Goal: Task Accomplishment & Management: Manage account settings

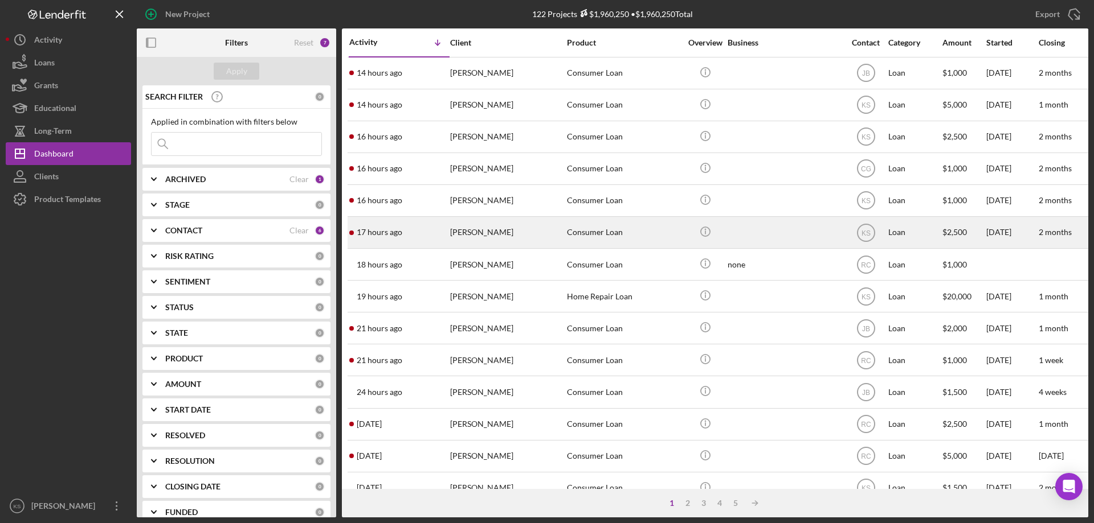
click at [543, 226] on div "[PERSON_NAME]" at bounding box center [507, 233] width 114 height 30
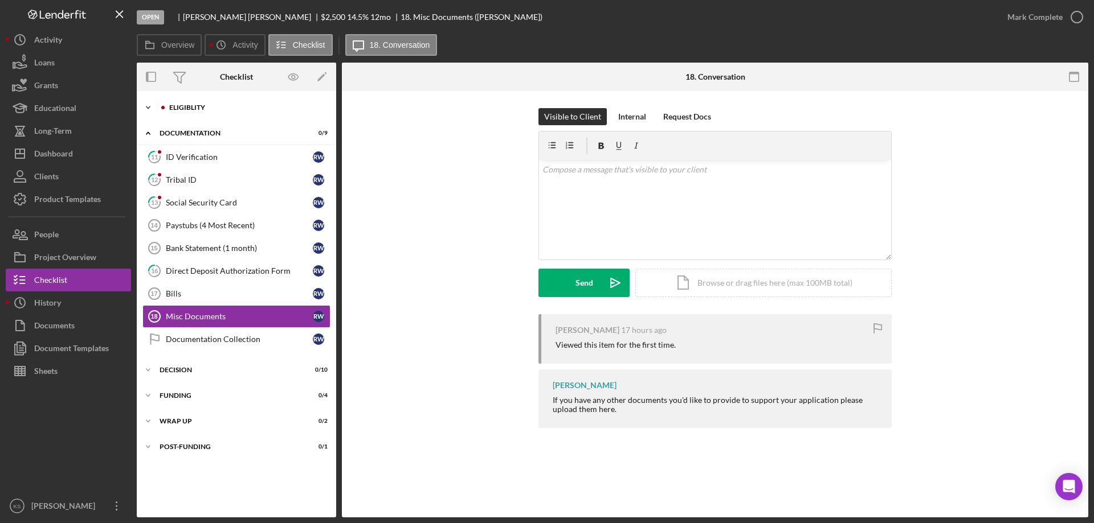
click at [190, 101] on div "Icon/Expander Eligiblity 7 / 12" at bounding box center [236, 107] width 199 height 23
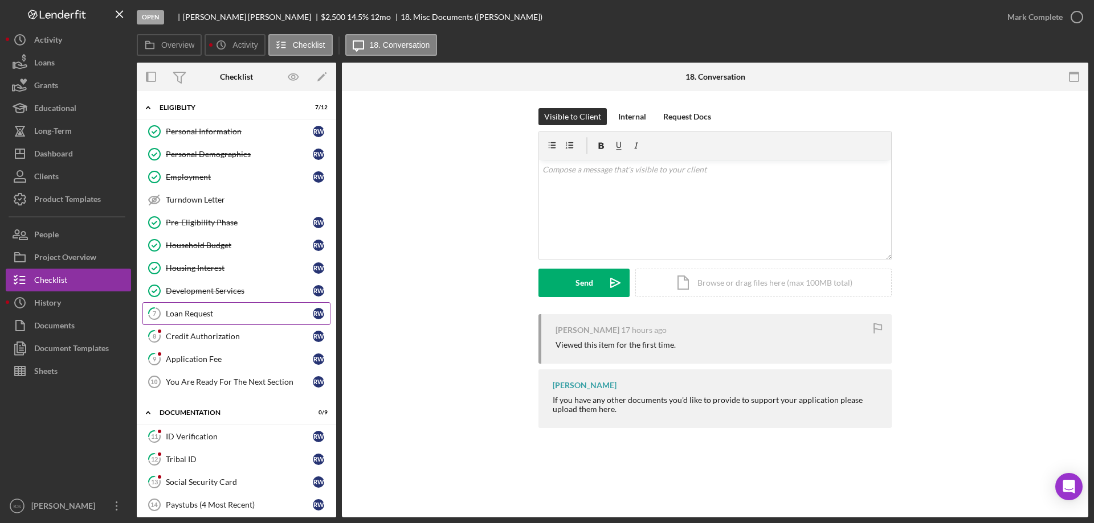
click at [191, 321] on link "7 Loan Request R W" at bounding box center [236, 313] width 188 height 23
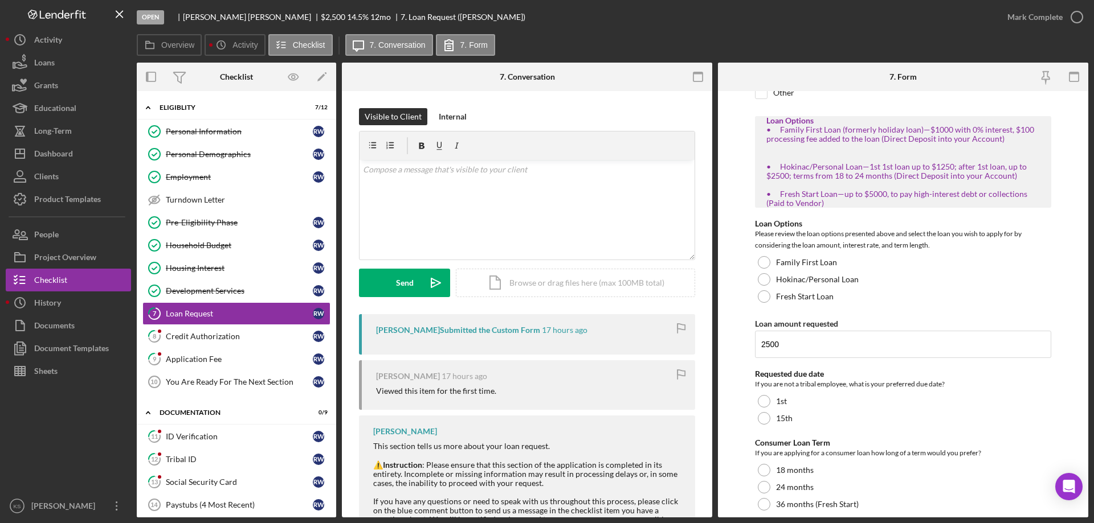
scroll to position [208, 0]
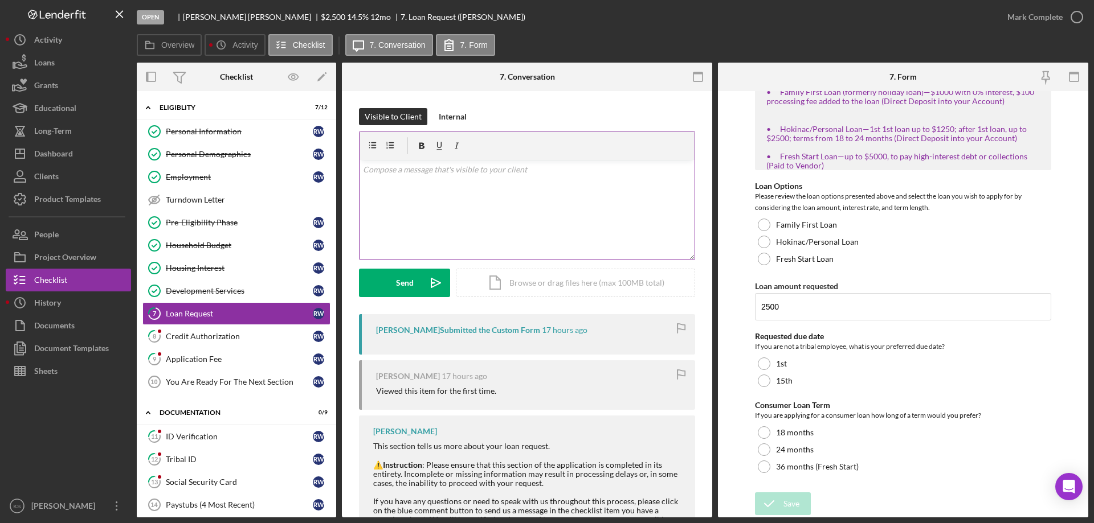
click at [468, 214] on div "v Color teal Color pink Remove color Add row above Add row below Add column bef…" at bounding box center [526, 210] width 335 height 100
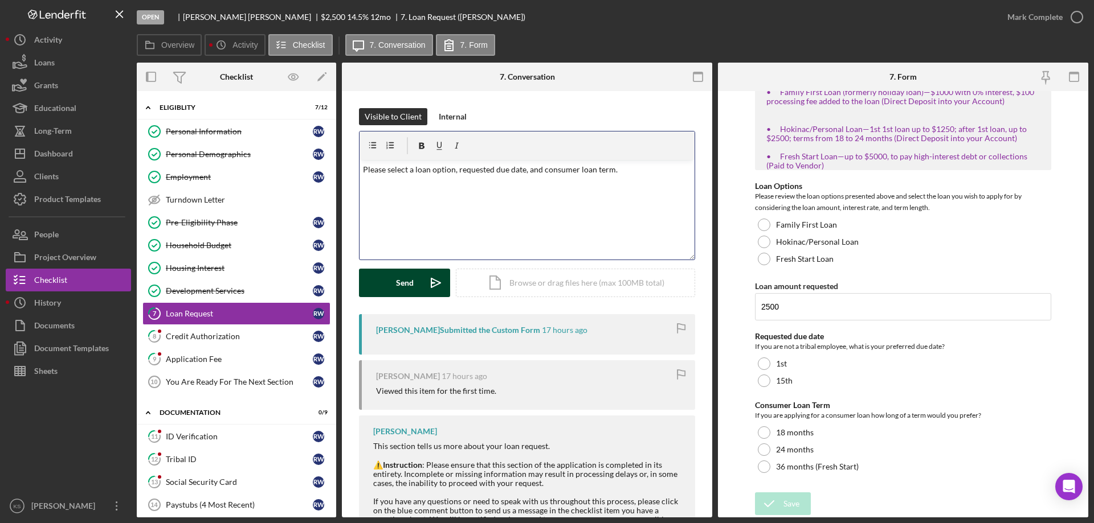
click at [412, 283] on div "Send" at bounding box center [405, 283] width 18 height 28
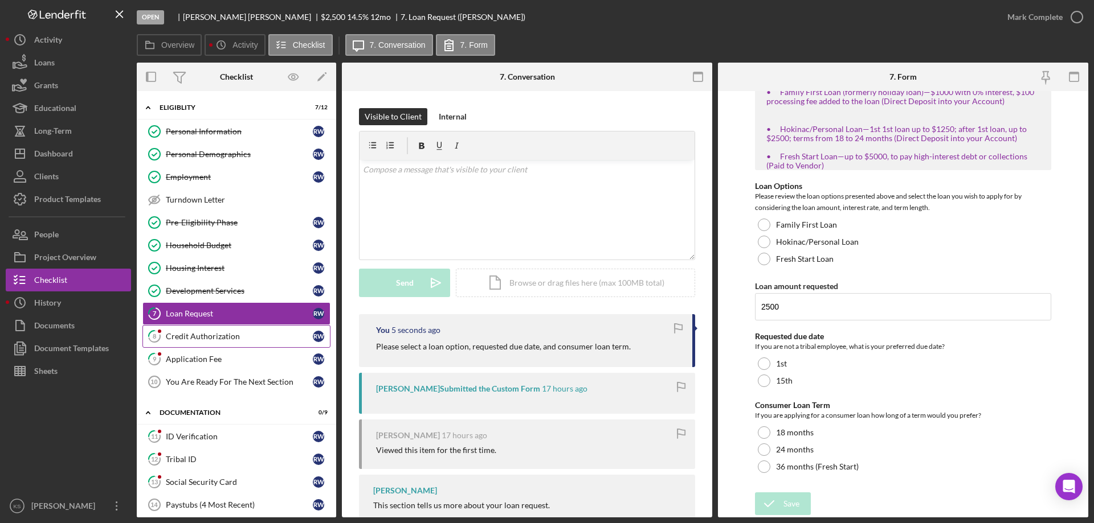
click at [210, 330] on link "8 Credit Authorization R W" at bounding box center [236, 336] width 188 height 23
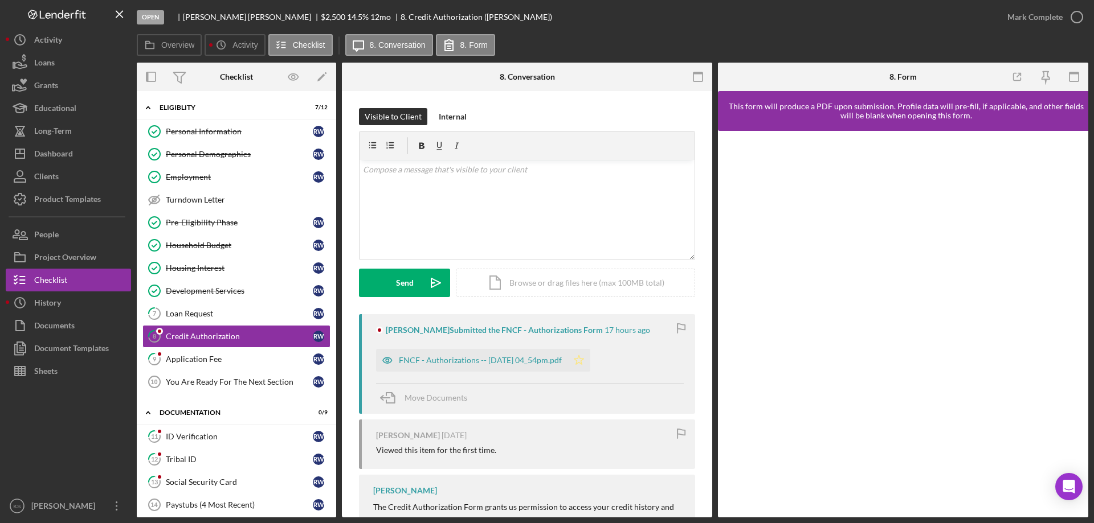
click at [584, 361] on polygon "button" at bounding box center [579, 359] width 10 height 9
click at [1058, 15] on div "Mark Complete" at bounding box center [1034, 17] width 55 height 23
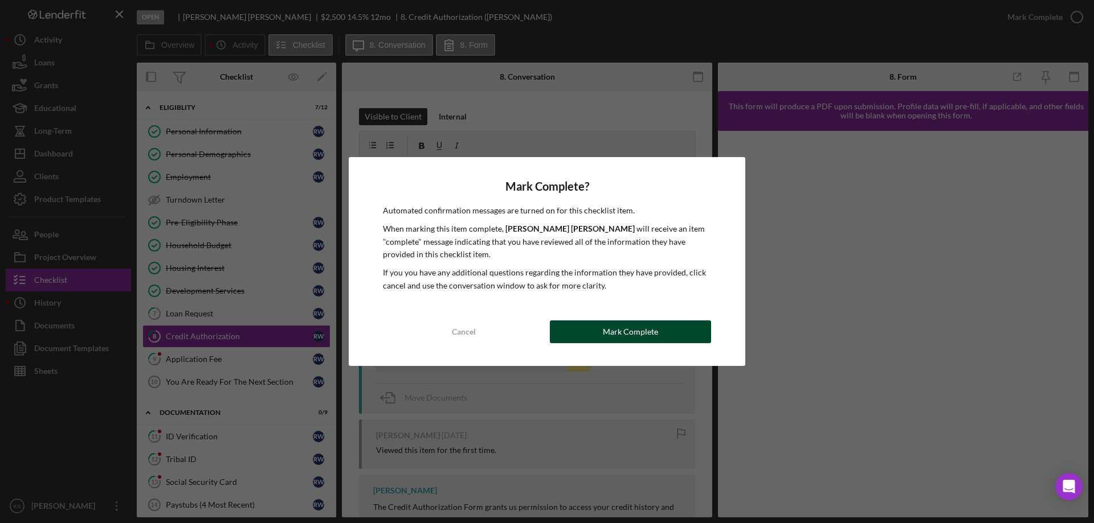
drag, startPoint x: 668, startPoint y: 318, endPoint x: 666, endPoint y: 326, distance: 7.6
click at [667, 320] on div "Mark Complete? Automated confirmation messages are turned on for this checklist…" at bounding box center [547, 261] width 396 height 209
click at [664, 330] on button "Mark Complete" at bounding box center [630, 332] width 161 height 23
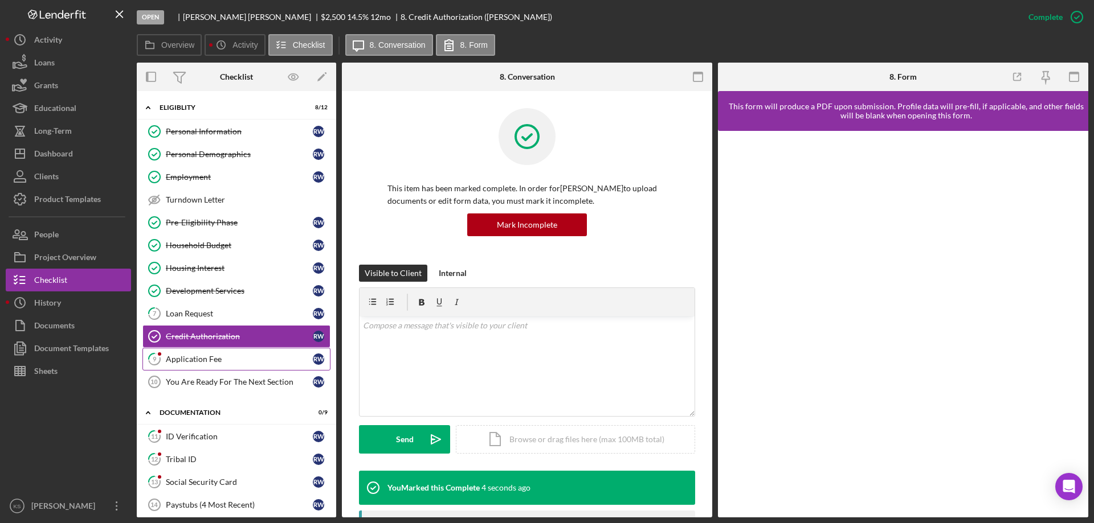
click at [212, 357] on div "Application Fee" at bounding box center [239, 359] width 147 height 9
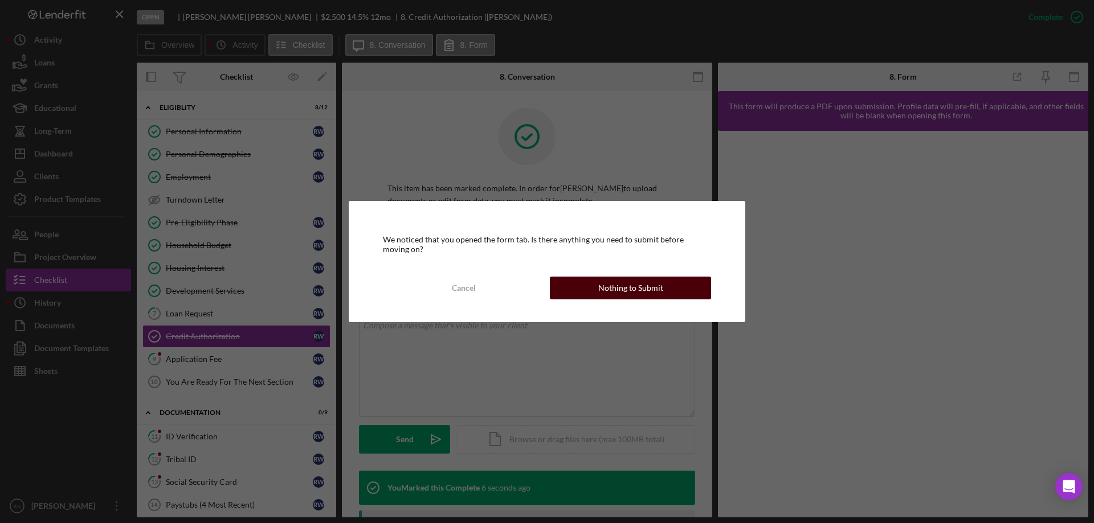
click at [604, 295] on div "Nothing to Submit" at bounding box center [630, 288] width 65 height 23
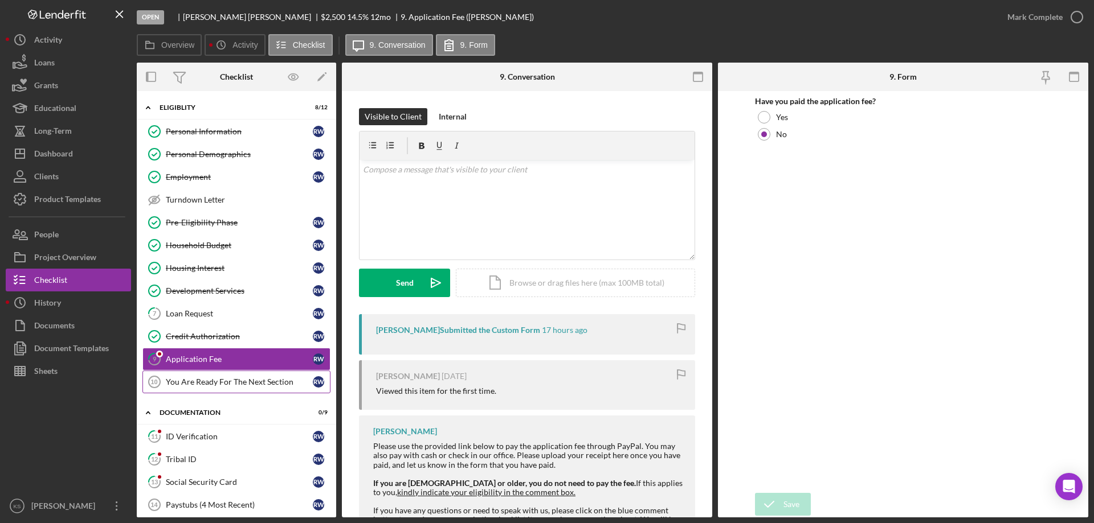
click at [229, 380] on div "You Are Ready For The Next Section" at bounding box center [239, 382] width 147 height 9
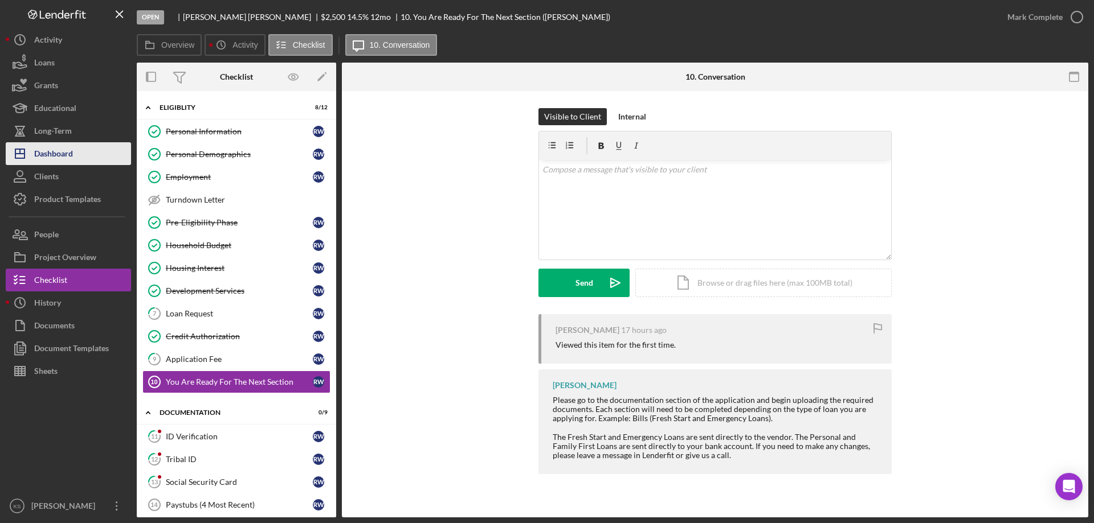
click at [67, 145] on div "Dashboard" at bounding box center [53, 155] width 39 height 26
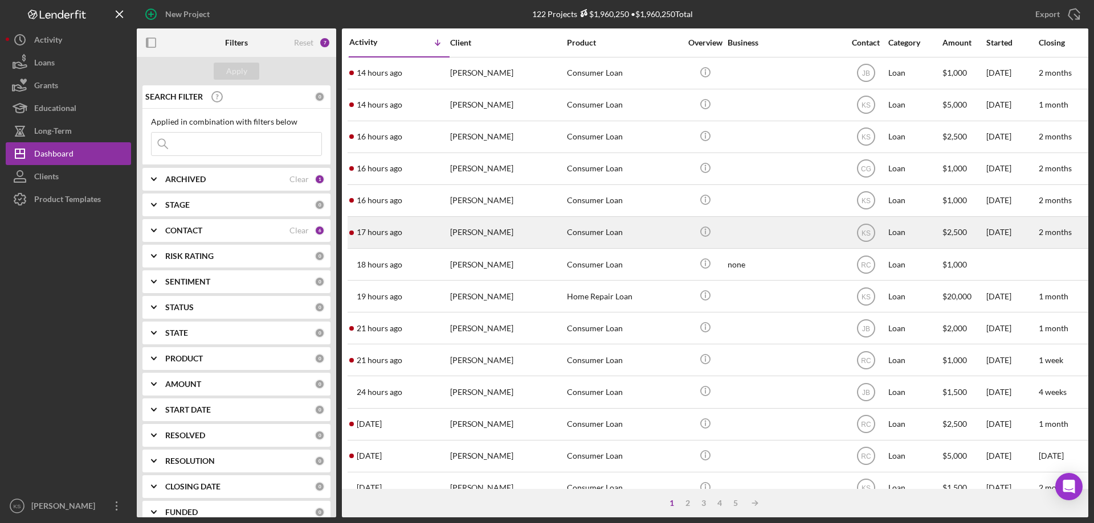
click at [447, 234] on div "17 hours ago [PERSON_NAME]" at bounding box center [399, 233] width 100 height 30
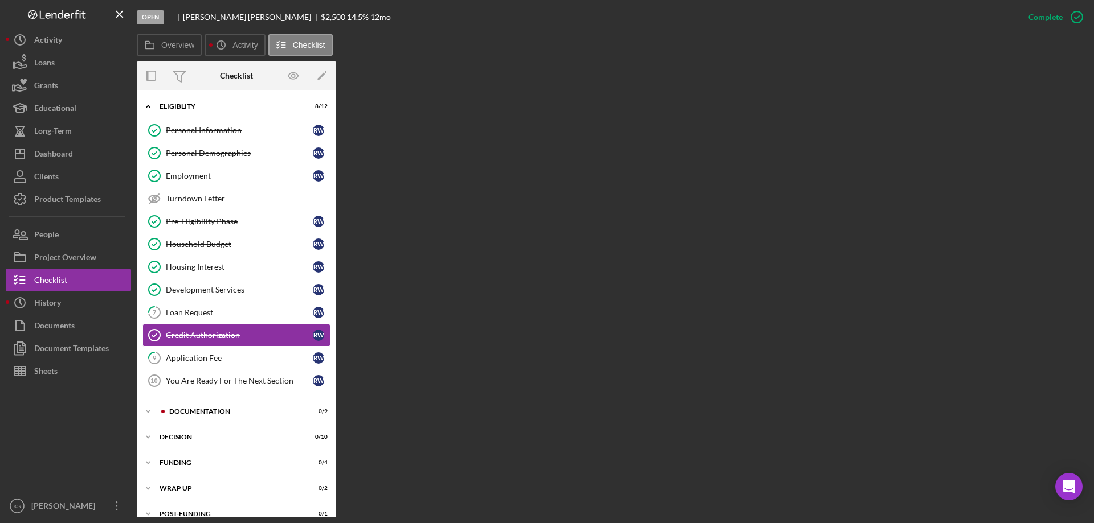
scroll to position [14, 0]
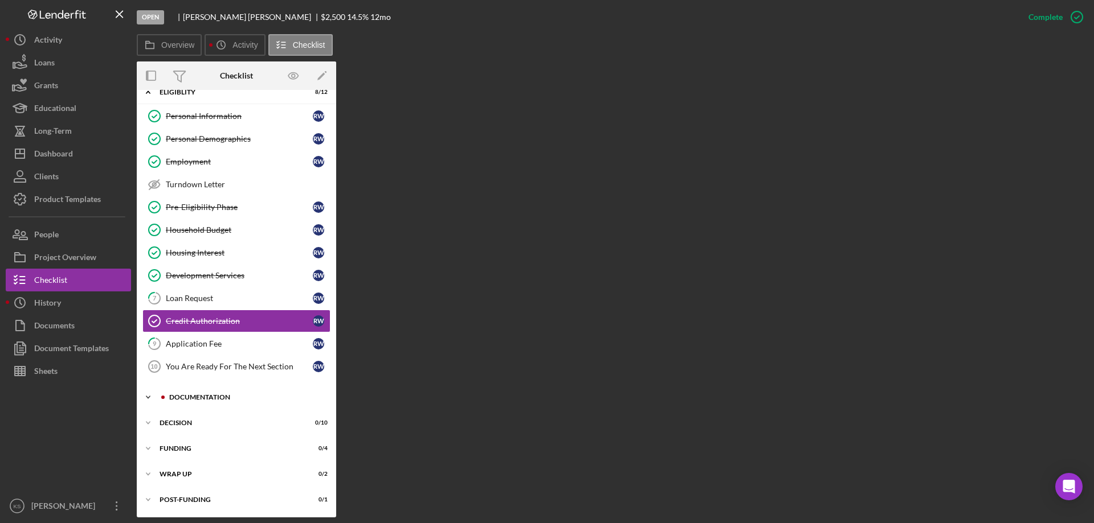
click at [189, 390] on div "Icon/Expander Documentation 0 / 9" at bounding box center [236, 397] width 199 height 23
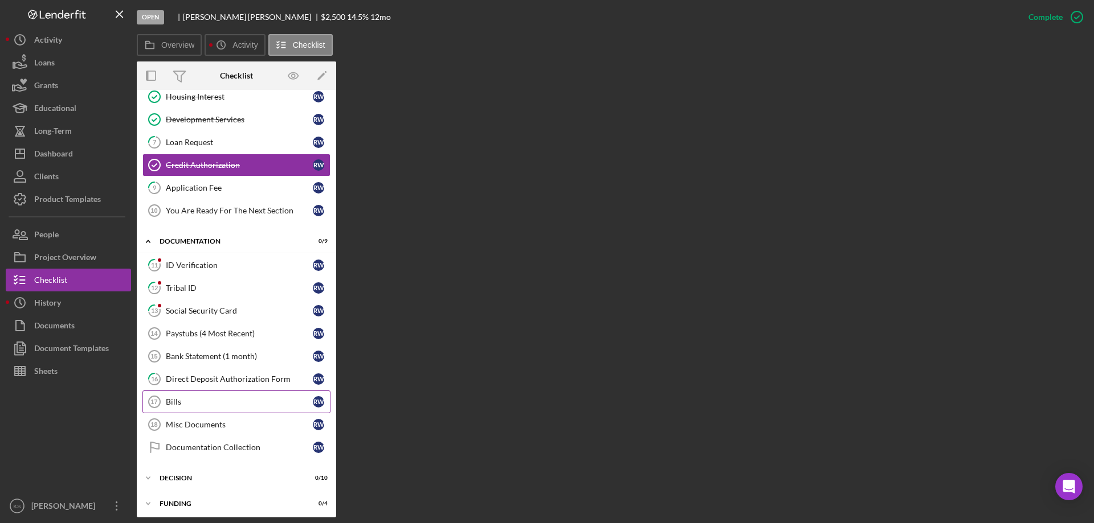
scroll to position [226, 0]
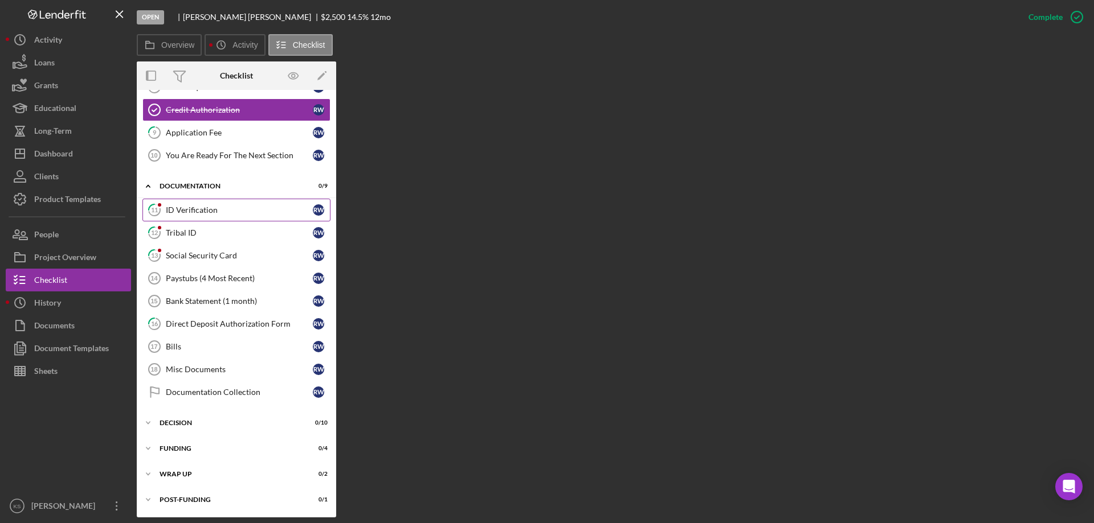
click at [210, 207] on div "ID Verification" at bounding box center [239, 210] width 147 height 9
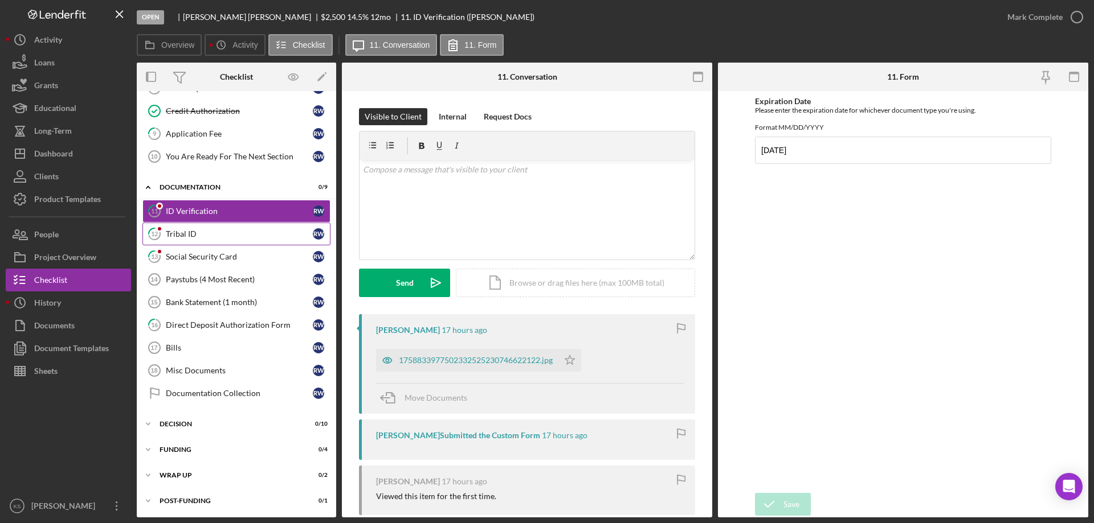
click at [203, 234] on div "Tribal ID" at bounding box center [239, 234] width 147 height 9
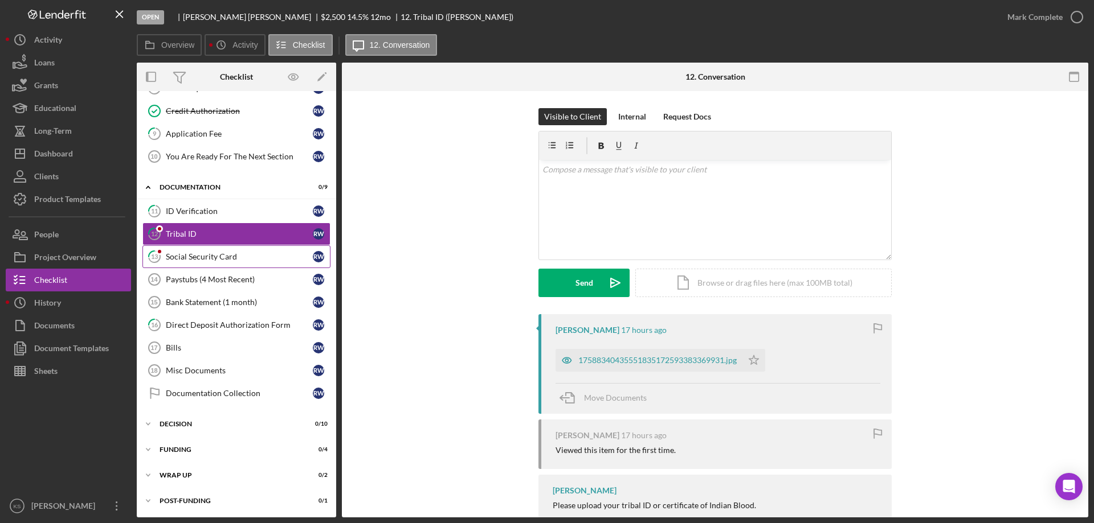
click at [211, 259] on div "Social Security Card" at bounding box center [239, 256] width 147 height 9
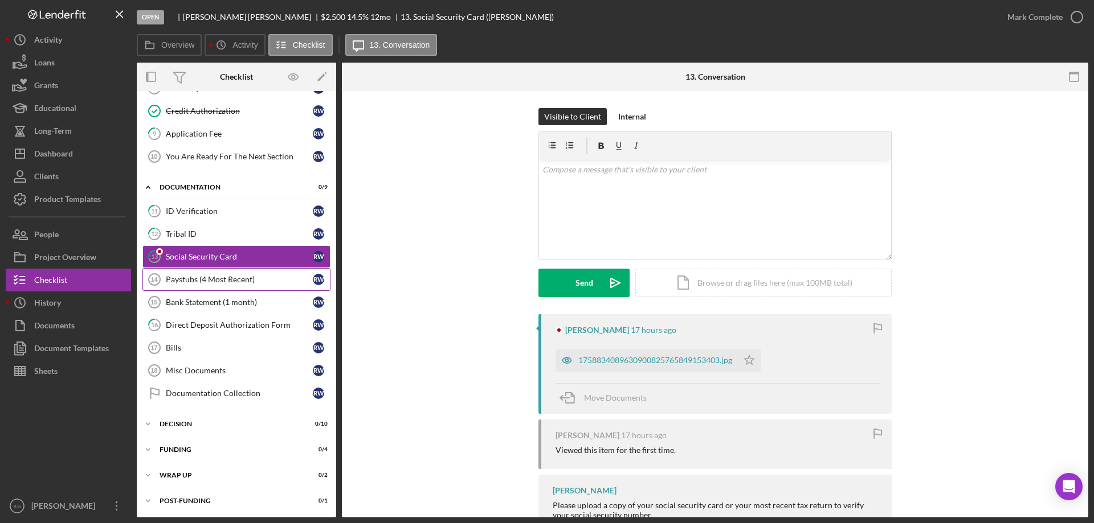
click at [211, 280] on div "Paystubs (4 Most Recent)" at bounding box center [239, 279] width 147 height 9
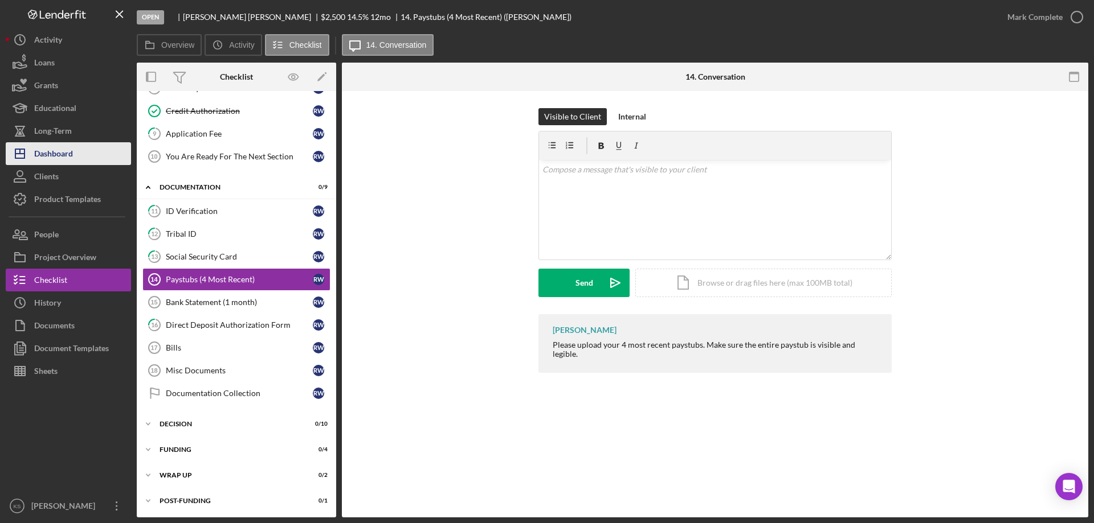
click at [56, 162] on div "Dashboard" at bounding box center [53, 155] width 39 height 26
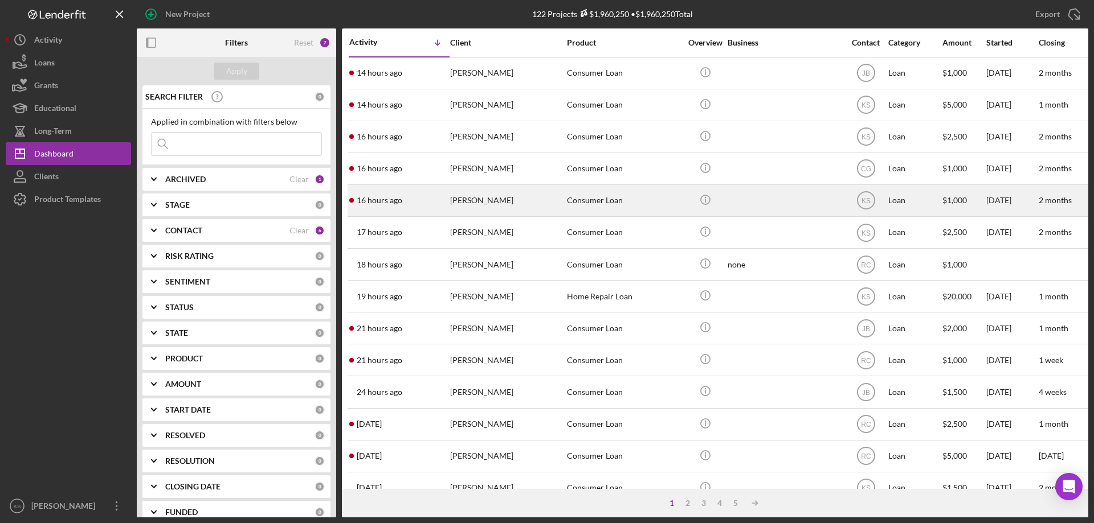
click at [509, 212] on div "[PERSON_NAME]" at bounding box center [507, 201] width 114 height 30
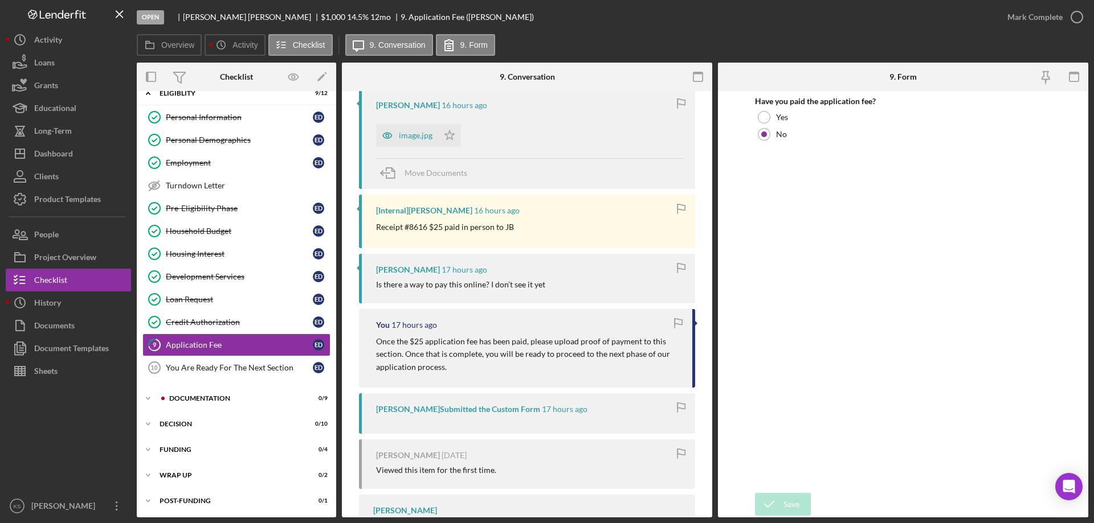
scroll to position [228, 0]
click at [418, 134] on div "image.jpg" at bounding box center [416, 132] width 34 height 9
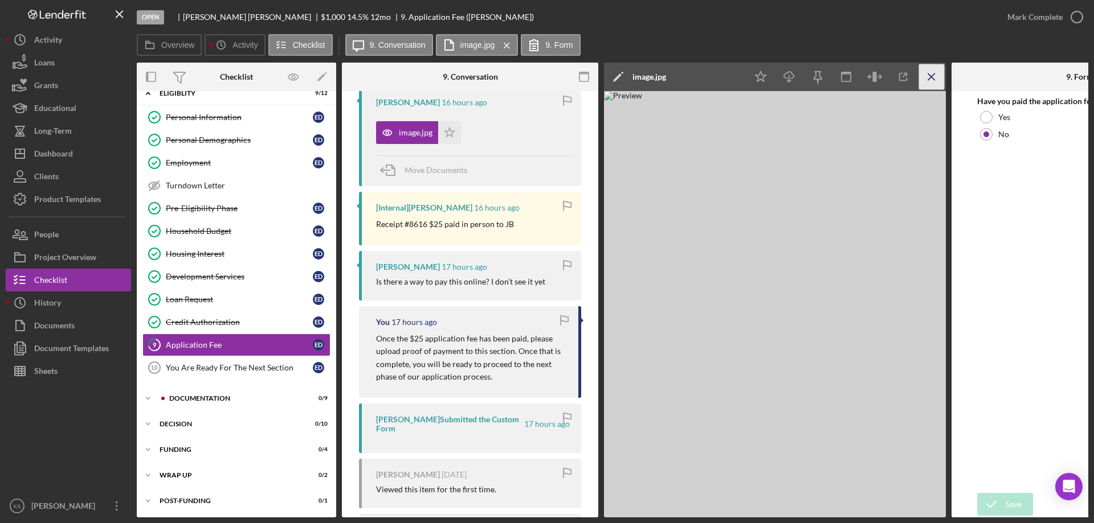
click at [924, 75] on icon "Icon/Menu Close" at bounding box center [932, 77] width 26 height 26
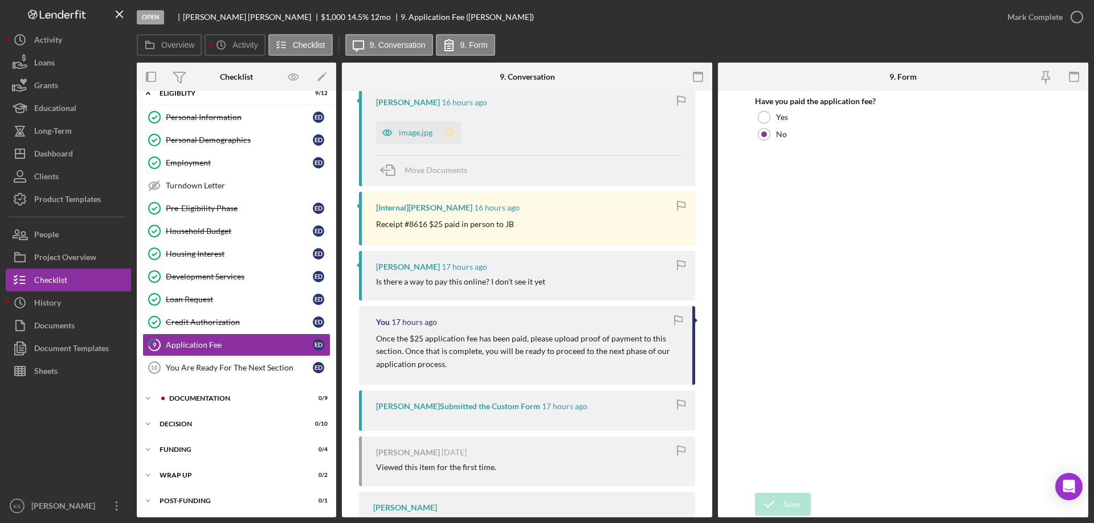
click at [453, 131] on polygon "button" at bounding box center [450, 132] width 10 height 9
click at [1021, 22] on div "Mark Complete" at bounding box center [1034, 17] width 55 height 23
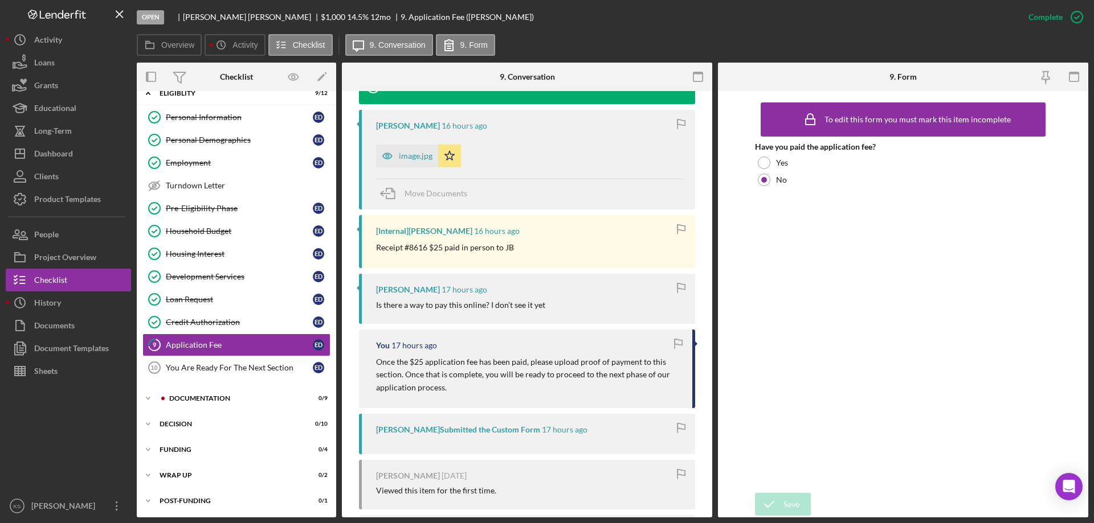
scroll to position [424, 0]
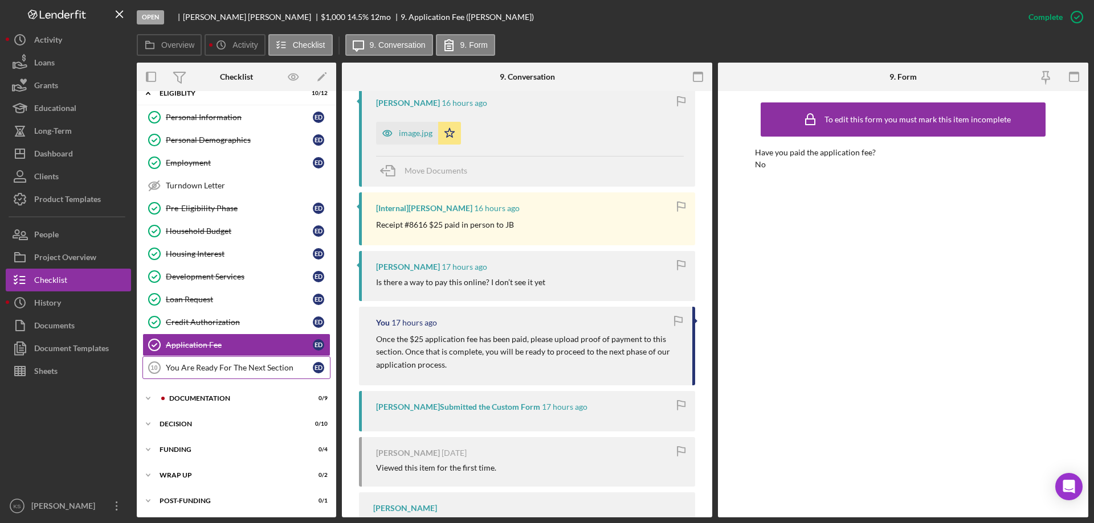
click at [253, 369] on div "You Are Ready For The Next Section" at bounding box center [239, 367] width 147 height 9
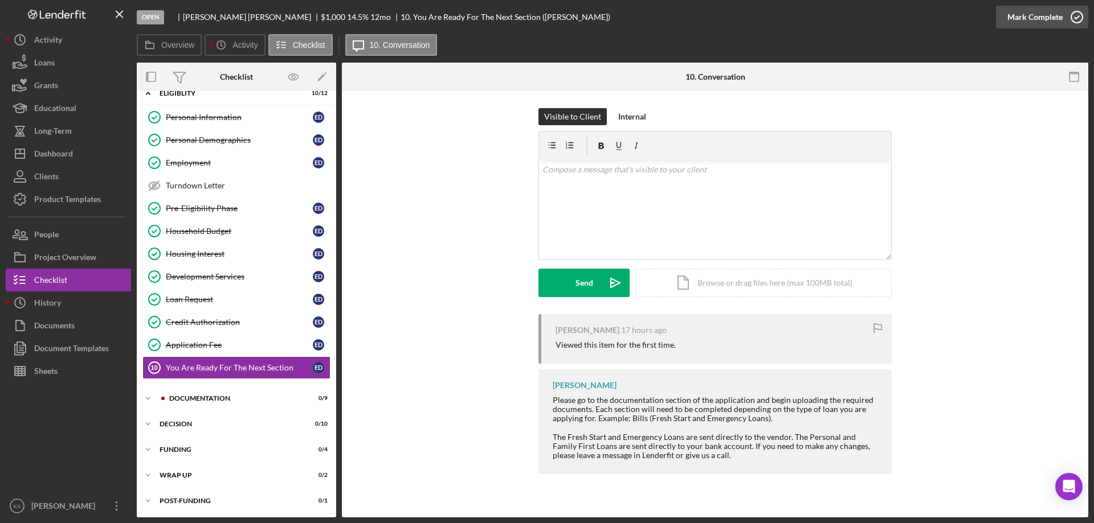
click at [1033, 18] on div "Mark Complete" at bounding box center [1034, 17] width 55 height 23
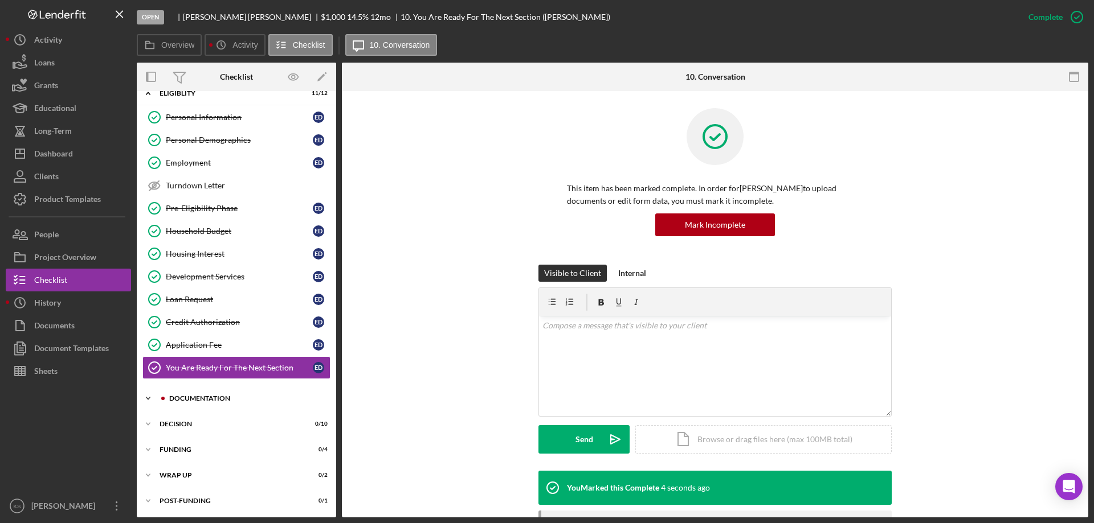
click at [197, 395] on div "Documentation" at bounding box center [245, 398] width 153 height 7
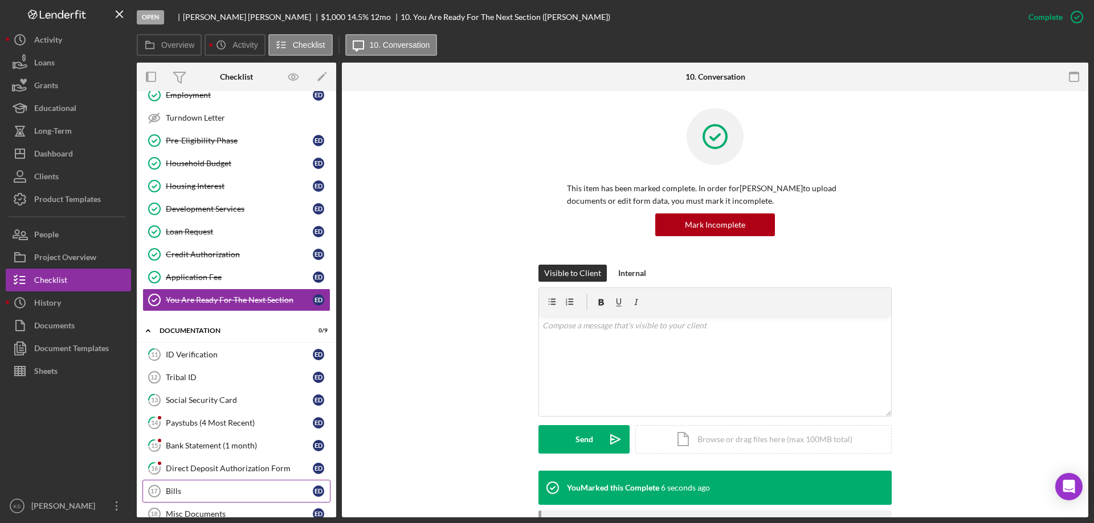
scroll to position [185, 0]
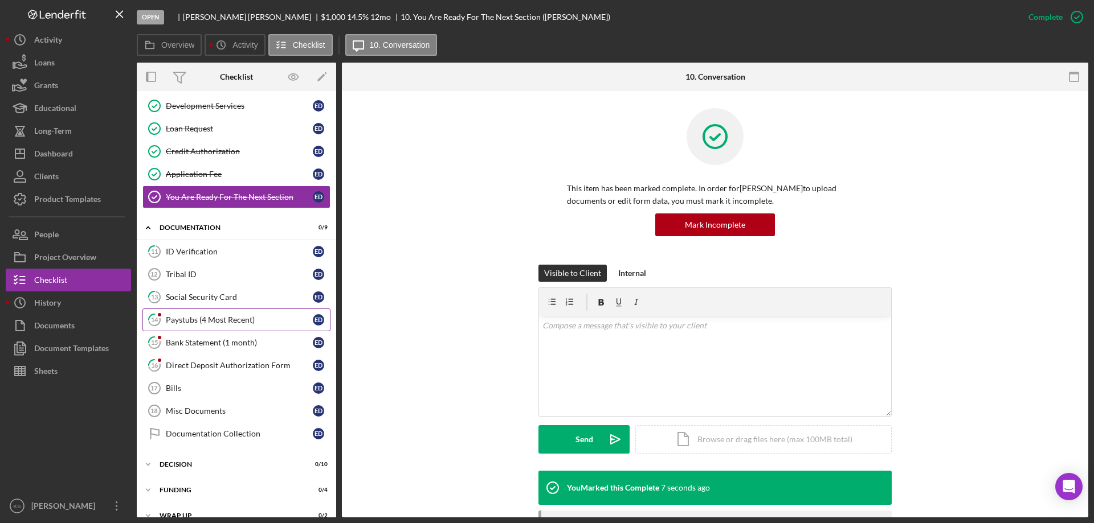
click at [220, 326] on link "14 Paystubs (4 Most Recent) E D" at bounding box center [236, 320] width 188 height 23
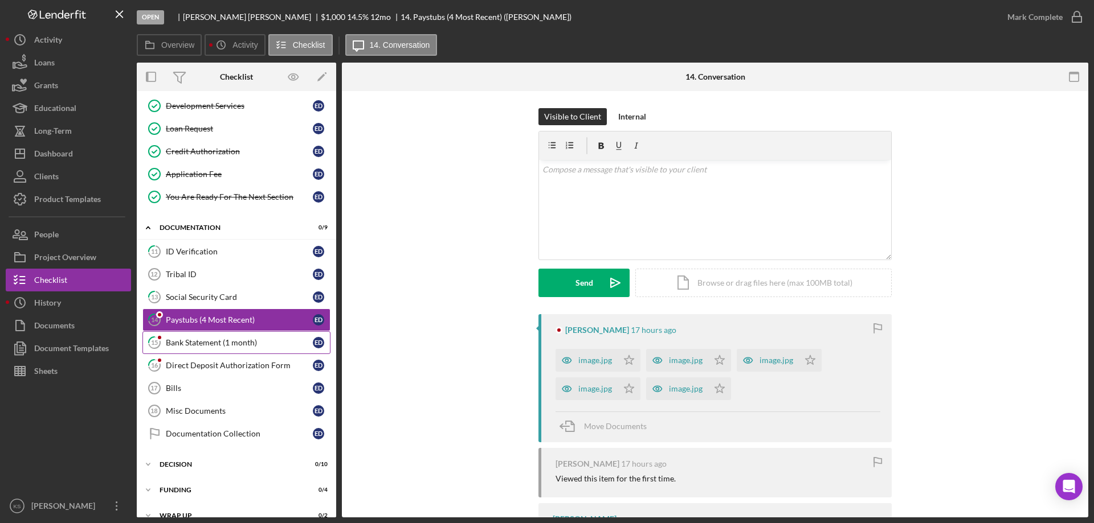
click at [218, 342] on div "Bank Statement (1 month)" at bounding box center [239, 342] width 147 height 9
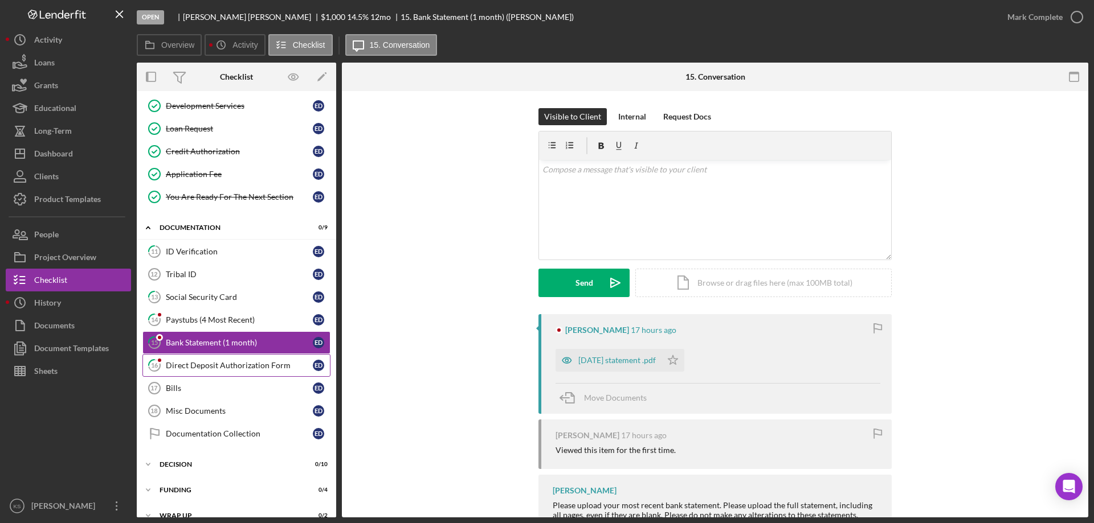
click at [218, 363] on div "Direct Deposit Authorization Form" at bounding box center [239, 365] width 147 height 9
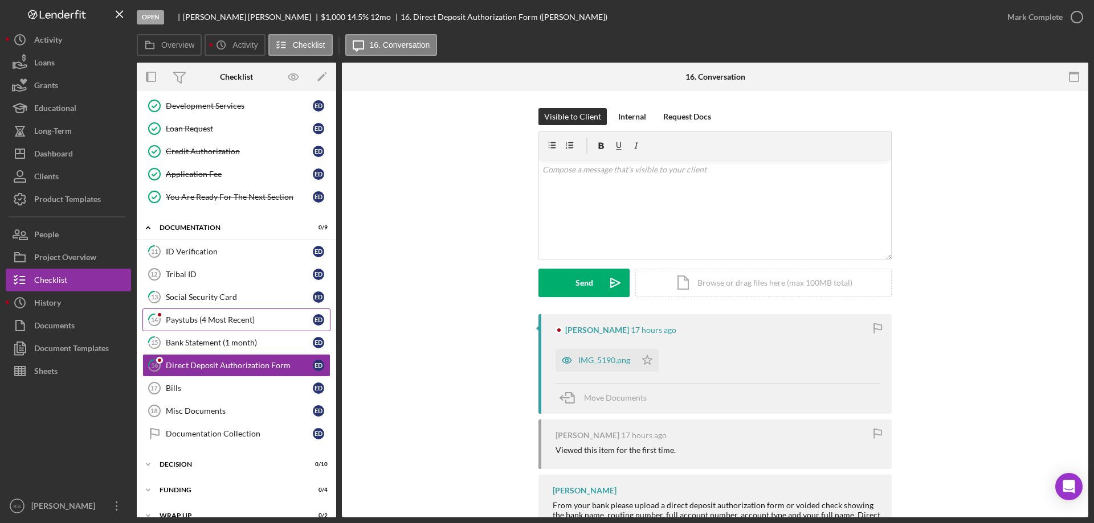
click at [216, 320] on div "Paystubs (4 Most Recent)" at bounding box center [239, 320] width 147 height 9
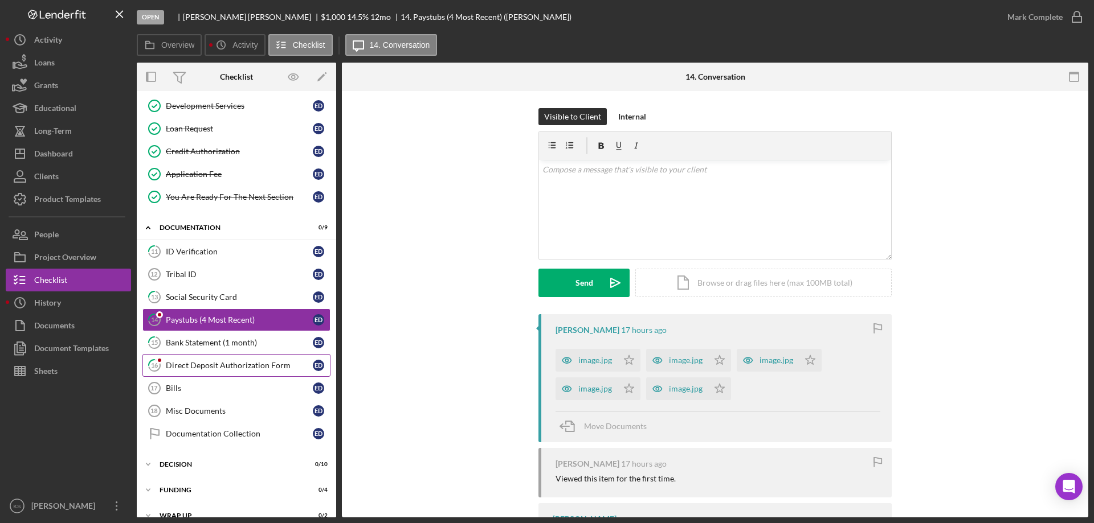
click at [223, 363] on div "Direct Deposit Authorization Form" at bounding box center [239, 365] width 147 height 9
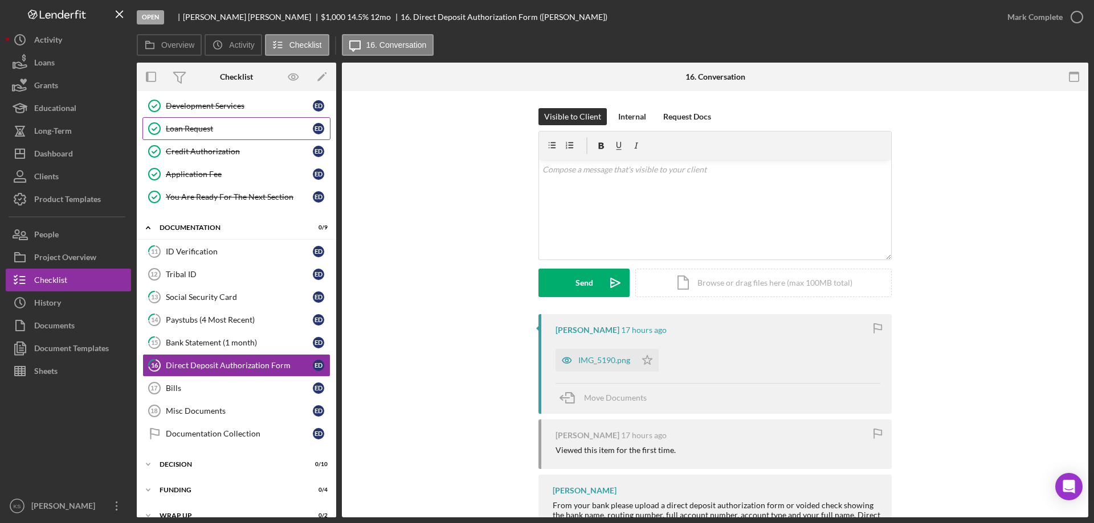
click at [215, 133] on div "Loan Request" at bounding box center [239, 128] width 147 height 9
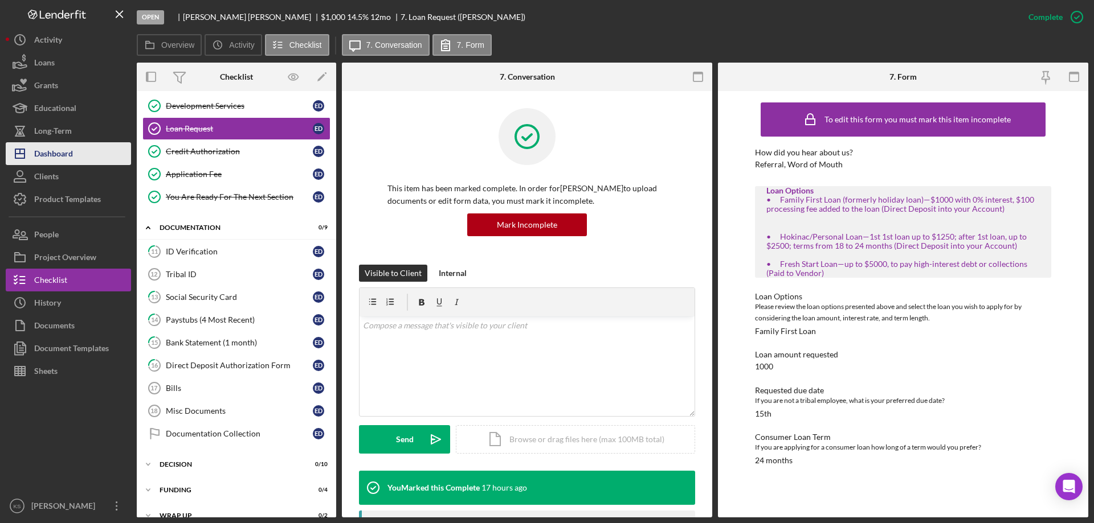
click at [71, 145] on div "Dashboard" at bounding box center [53, 155] width 39 height 26
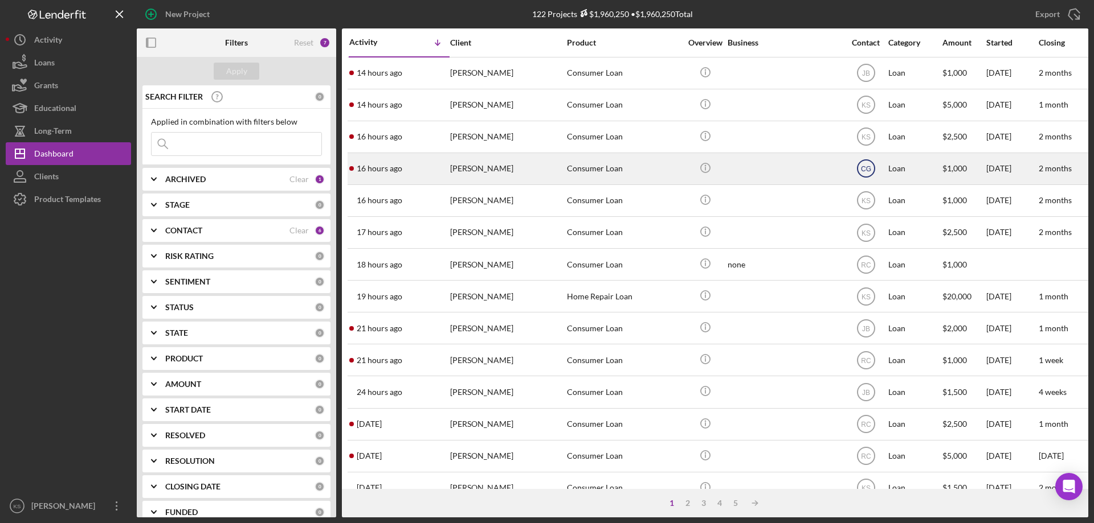
click at [868, 165] on text "CG" at bounding box center [866, 169] width 10 height 8
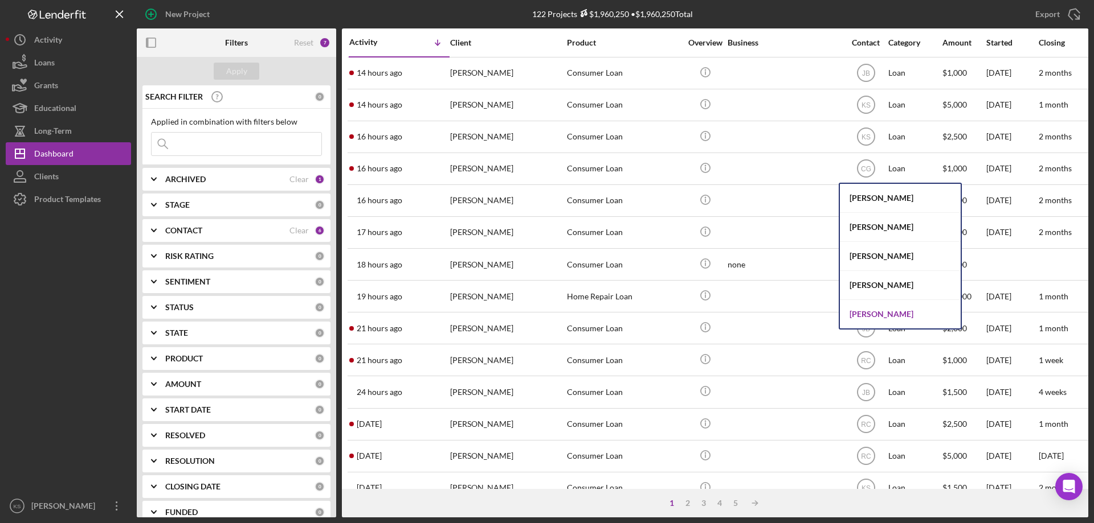
click at [877, 308] on div "[PERSON_NAME]" at bounding box center [900, 314] width 121 height 28
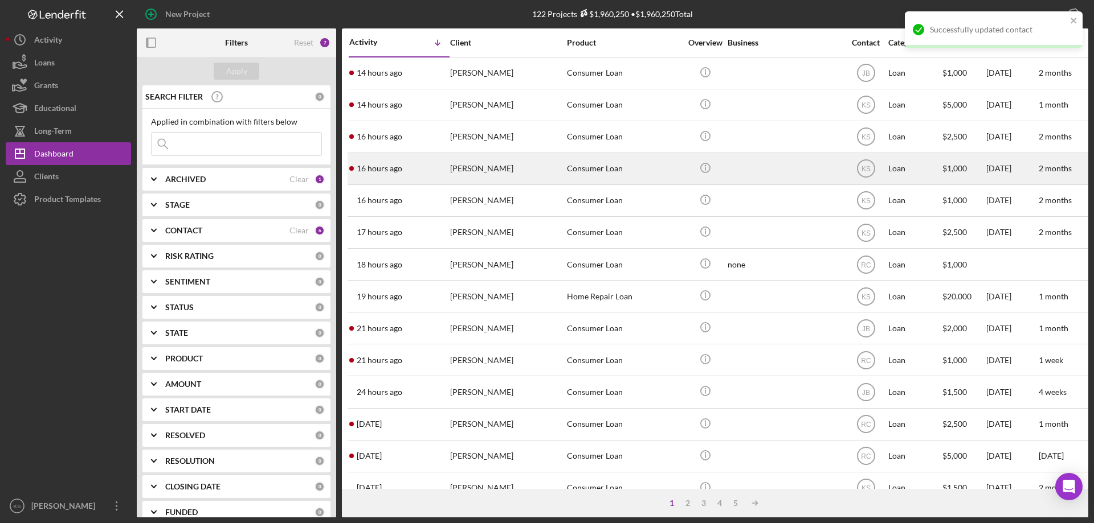
click at [504, 168] on div "[PERSON_NAME]" at bounding box center [507, 169] width 114 height 30
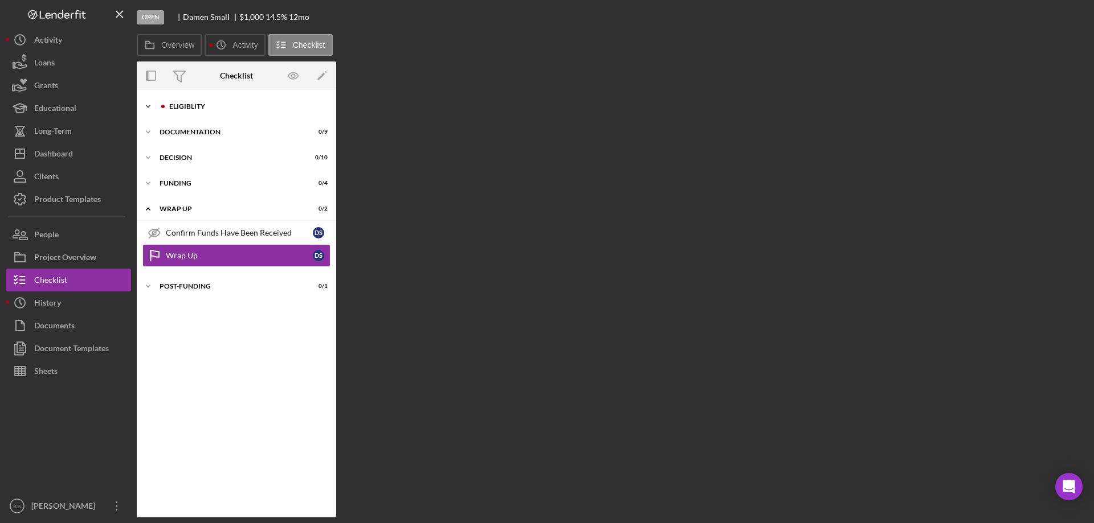
click at [192, 99] on div "Icon/Expander Eligiblity 0 / 12" at bounding box center [236, 106] width 199 height 23
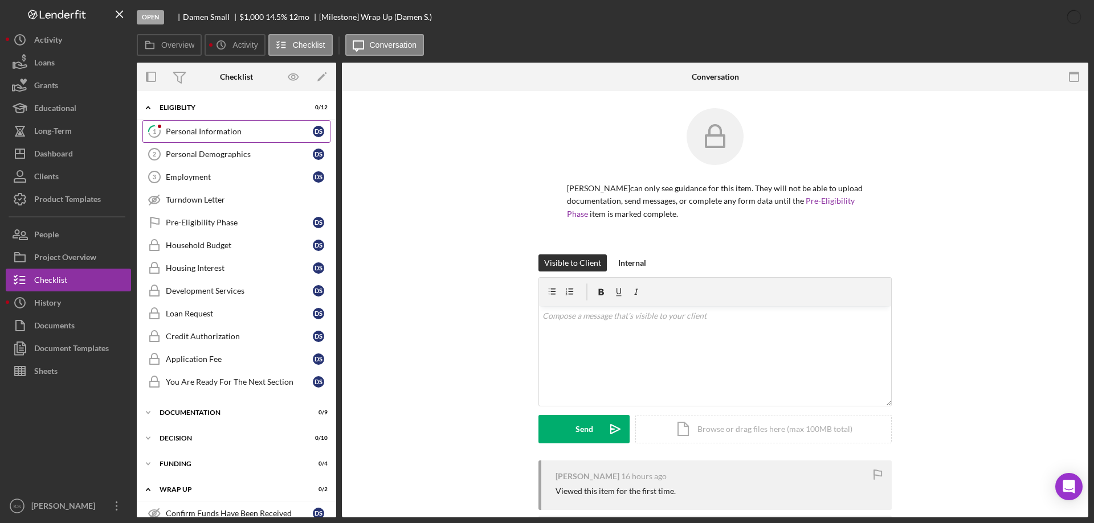
click at [199, 132] on div "Personal Information" at bounding box center [239, 131] width 147 height 9
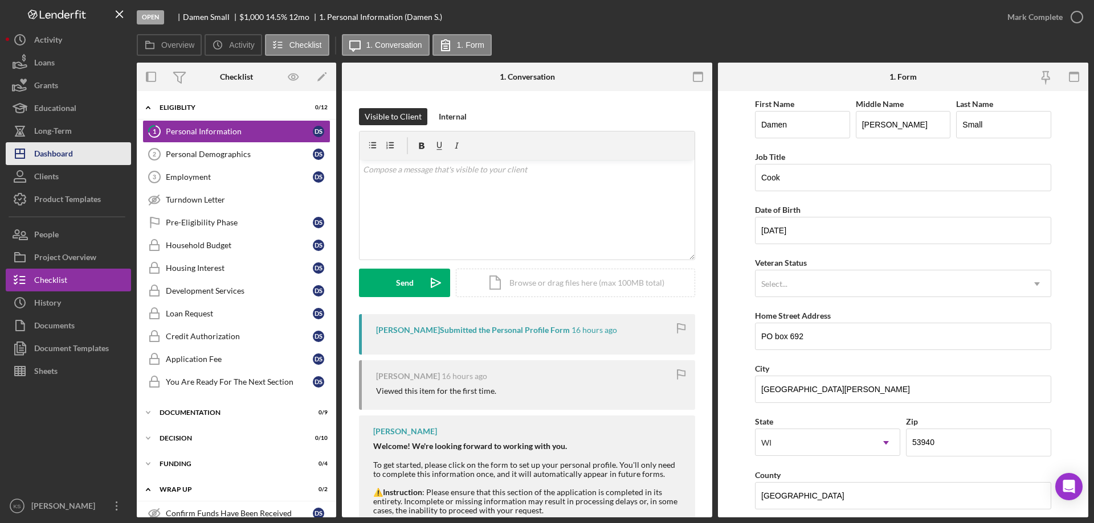
click at [66, 155] on div "Dashboard" at bounding box center [53, 155] width 39 height 26
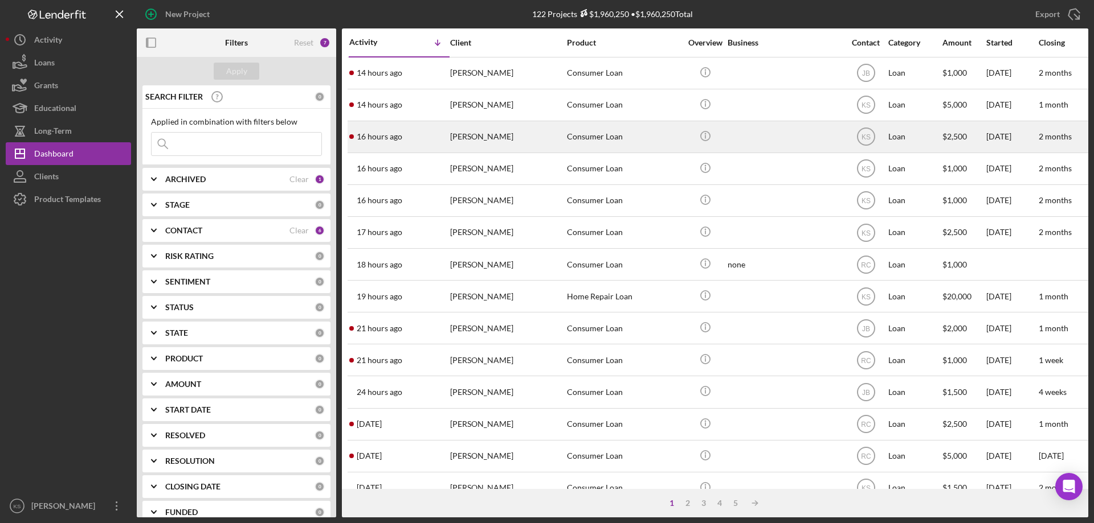
click at [527, 141] on div "[PERSON_NAME]" at bounding box center [507, 137] width 114 height 30
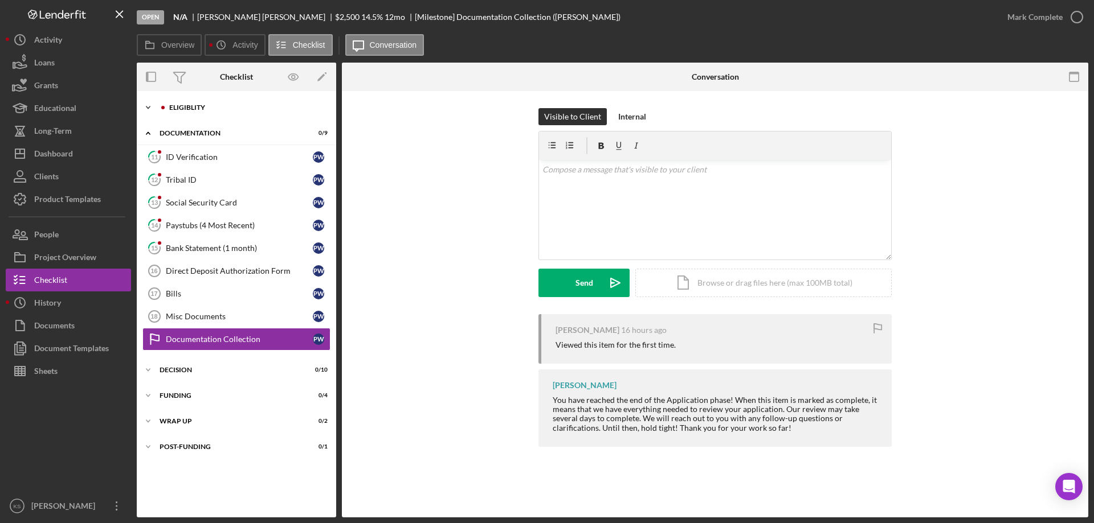
click at [193, 102] on div "Icon/Expander Eligiblity 4 / 12" at bounding box center [236, 107] width 199 height 23
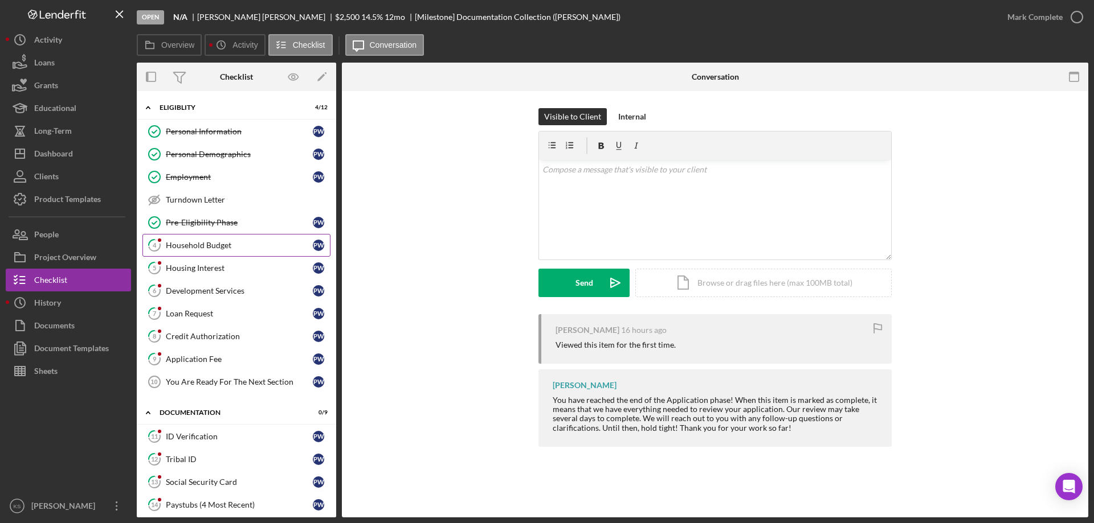
click at [226, 241] on div "Household Budget" at bounding box center [239, 245] width 147 height 9
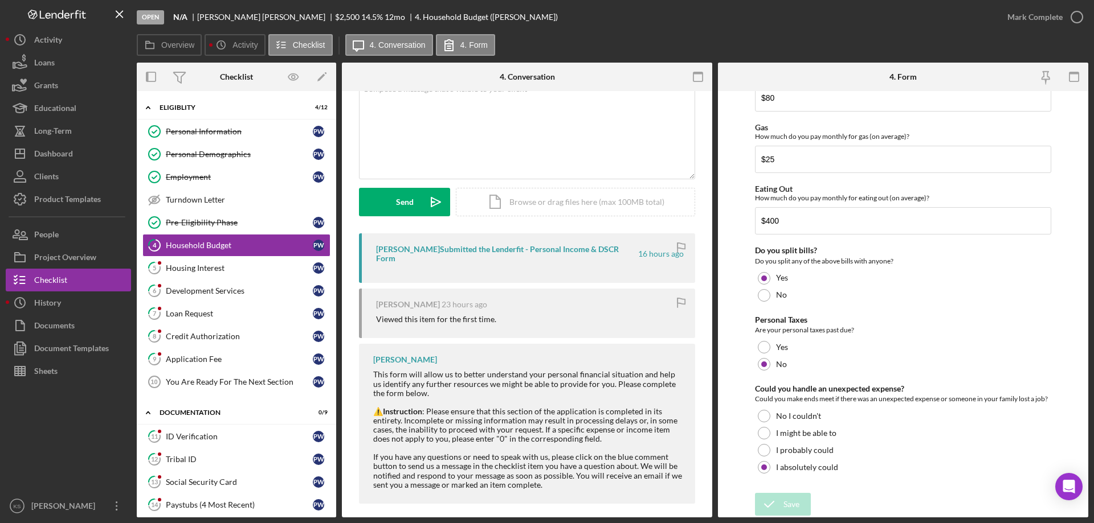
scroll to position [739, 0]
click at [1028, 19] on div "Mark Complete" at bounding box center [1034, 17] width 55 height 23
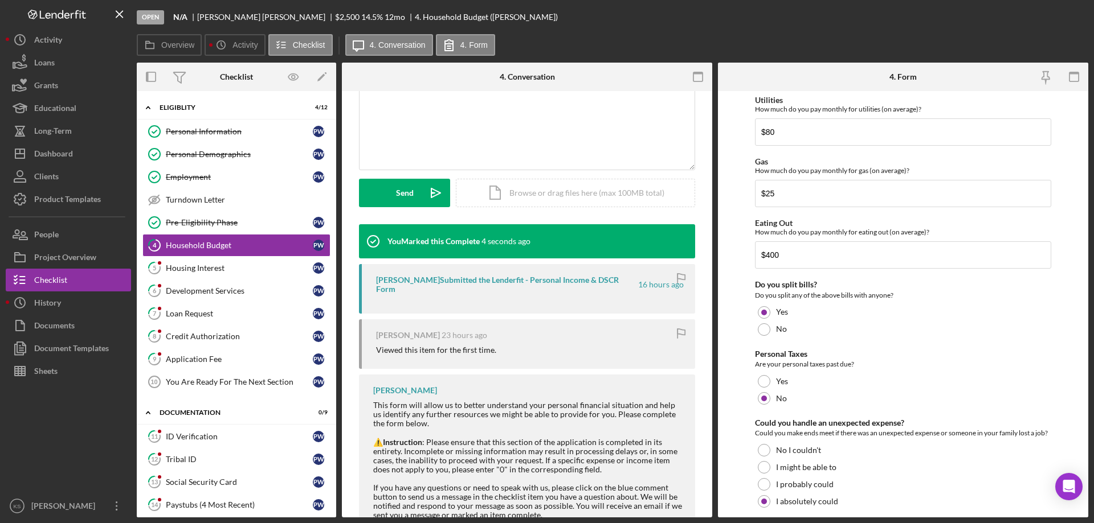
scroll to position [784, 0]
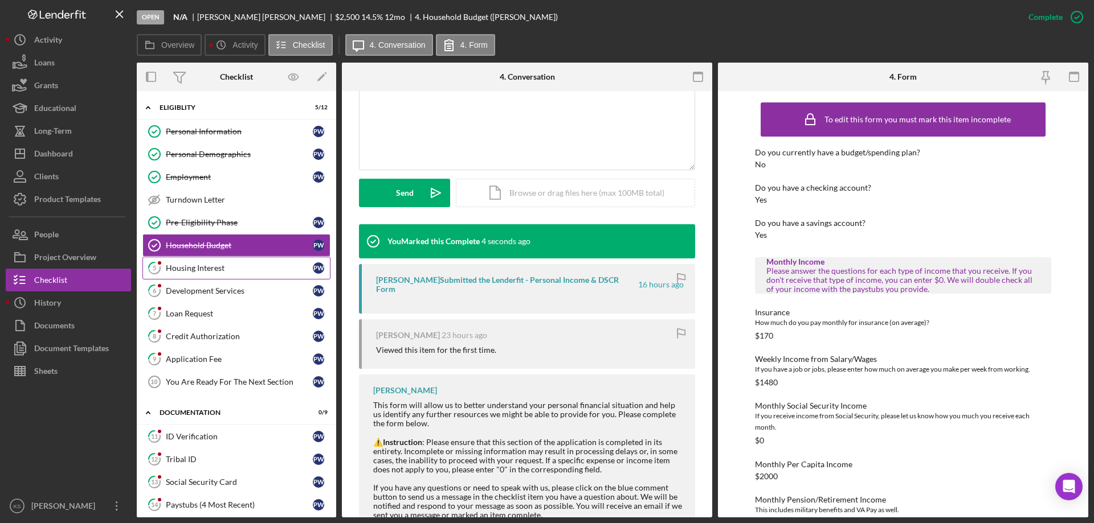
click at [200, 269] on div "Housing Interest" at bounding box center [239, 268] width 147 height 9
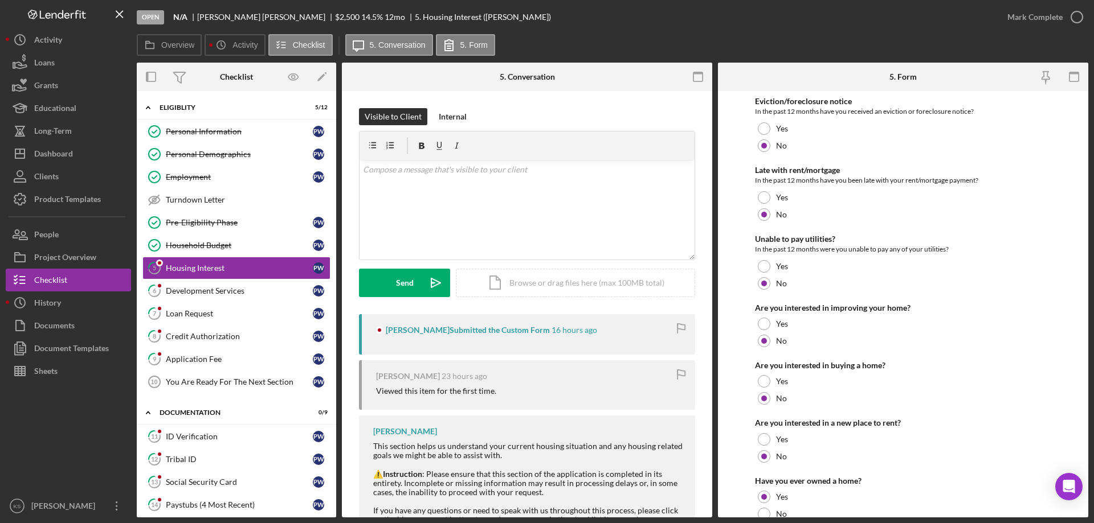
scroll to position [155, 0]
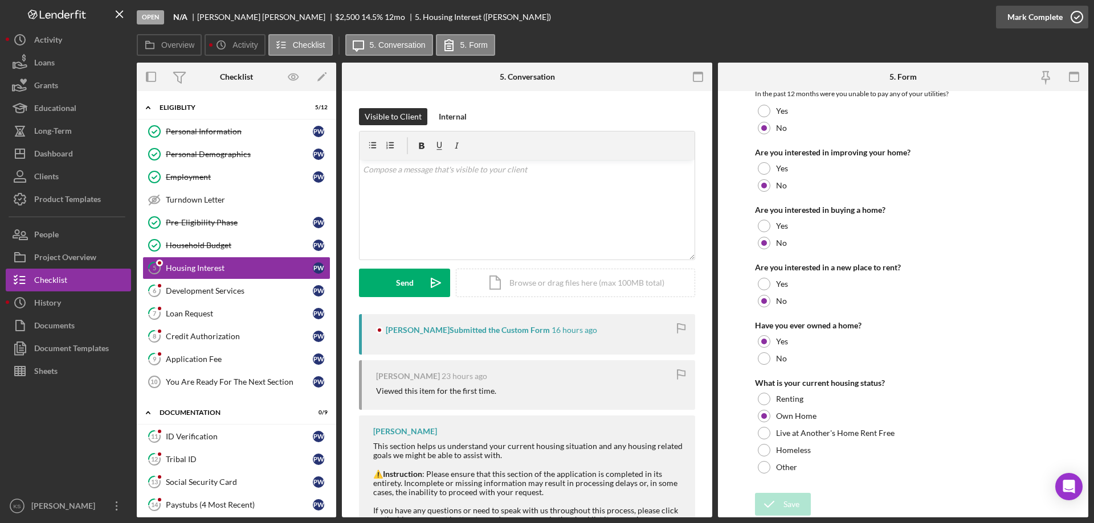
click at [1049, 19] on div "Mark Complete" at bounding box center [1034, 17] width 55 height 23
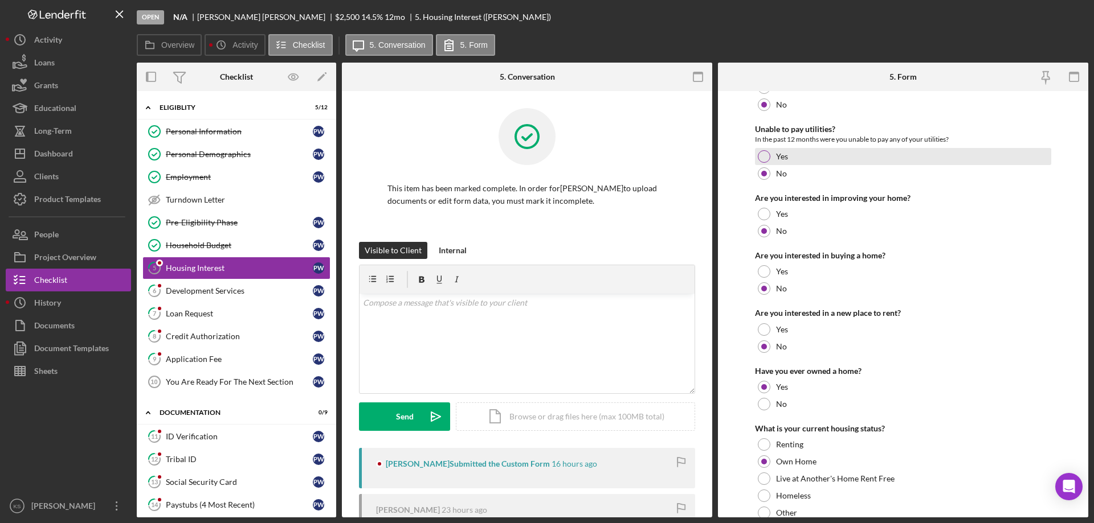
scroll to position [201, 0]
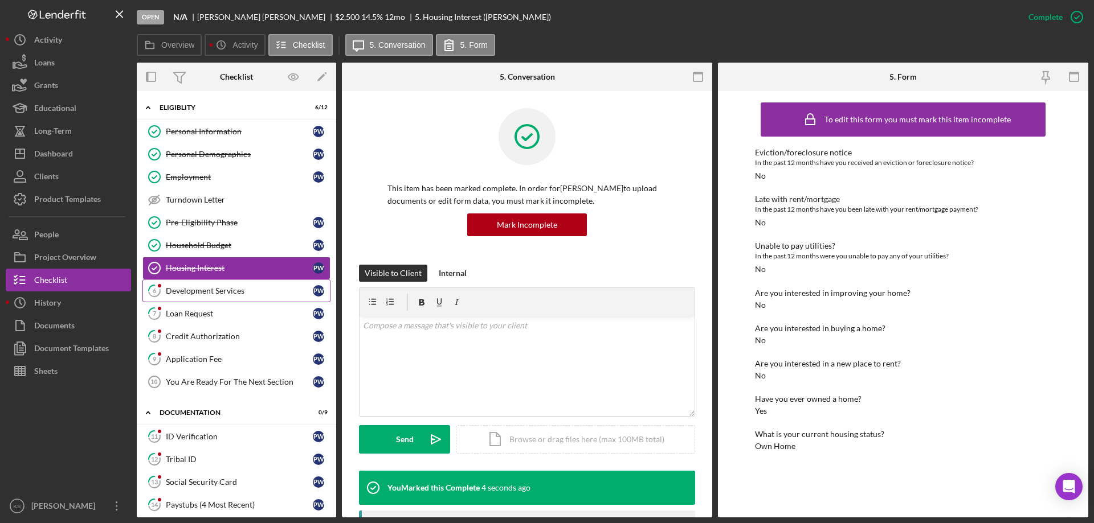
click at [195, 292] on div "Development Services" at bounding box center [239, 291] width 147 height 9
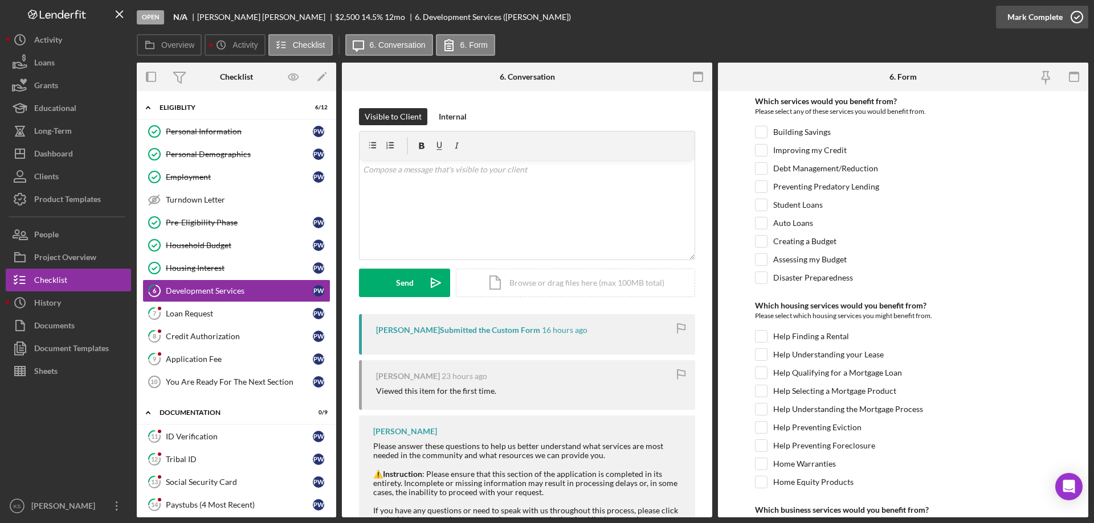
click at [1036, 19] on div "Mark Complete" at bounding box center [1034, 17] width 55 height 23
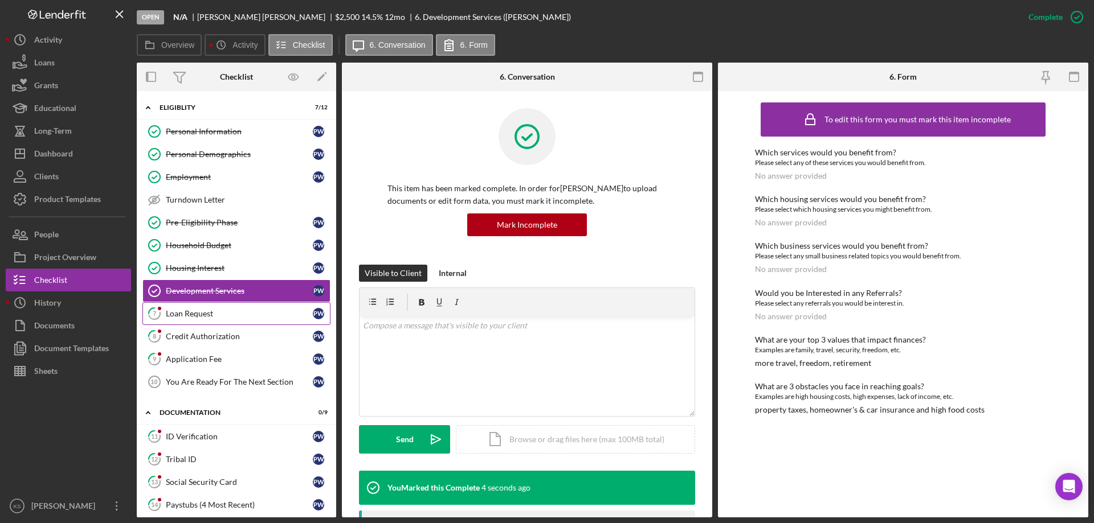
click at [210, 317] on div "Loan Request" at bounding box center [239, 313] width 147 height 9
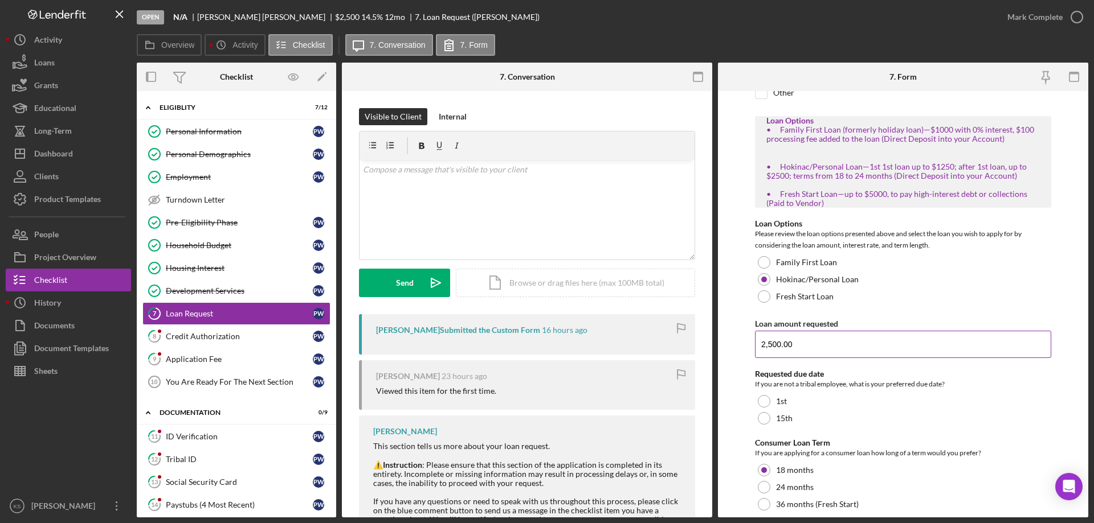
scroll to position [208, 0]
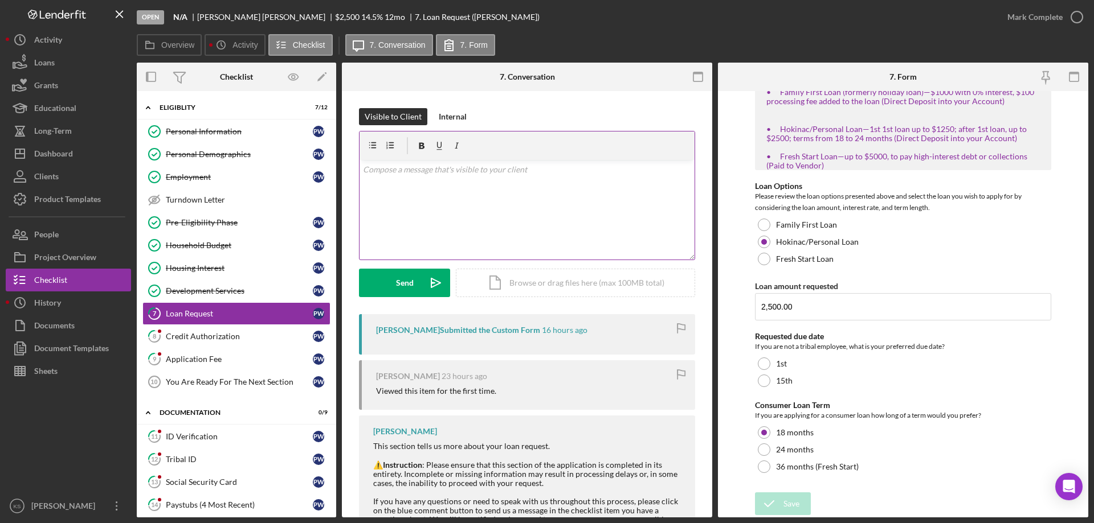
click at [564, 167] on p at bounding box center [527, 169] width 329 height 13
click at [402, 279] on div "Send" at bounding box center [405, 283] width 18 height 28
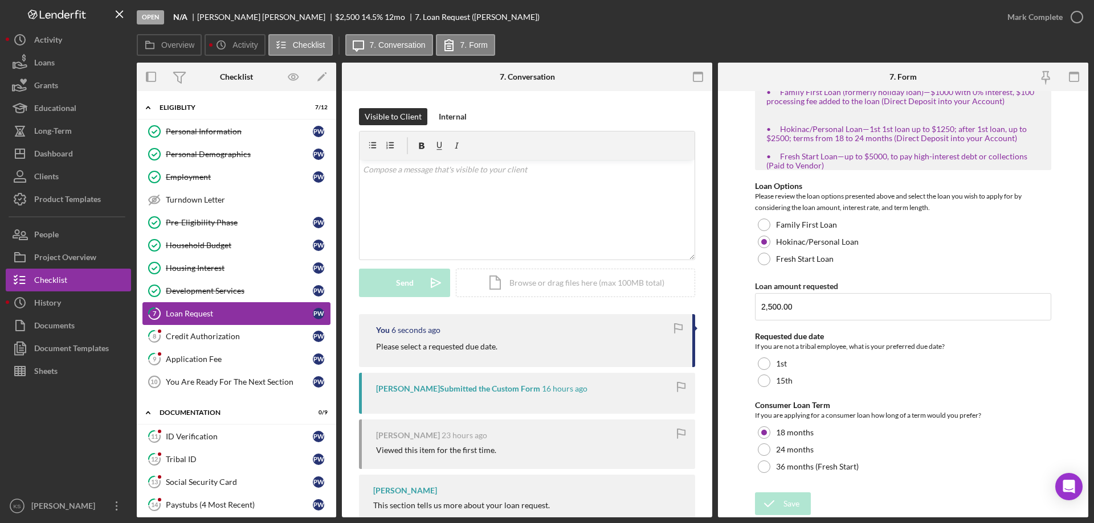
click at [222, 322] on link "7 Loan Request P W" at bounding box center [236, 313] width 188 height 23
click at [220, 336] on div "Credit Authorization" at bounding box center [239, 336] width 147 height 9
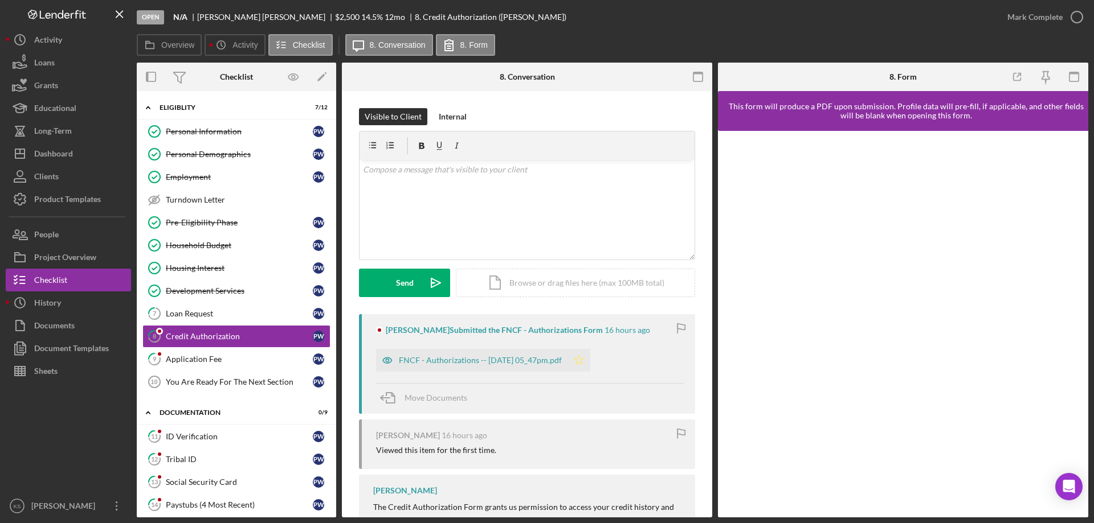
click at [590, 355] on icon "Icon/Star" at bounding box center [578, 360] width 23 height 23
click at [1027, 21] on div "Mark Complete" at bounding box center [1034, 17] width 55 height 23
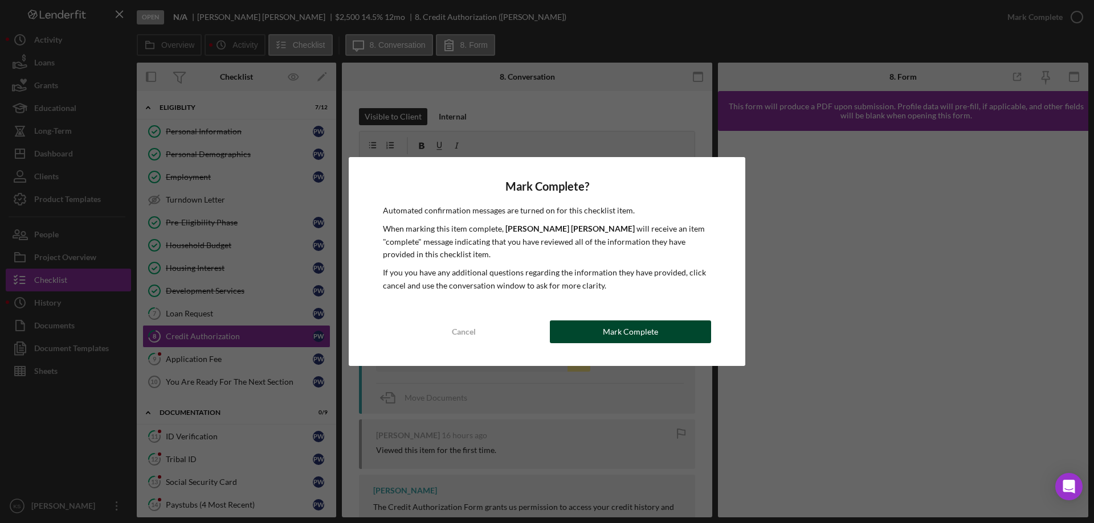
drag, startPoint x: 591, startPoint y: 334, endPoint x: 571, endPoint y: 332, distance: 20.6
click at [591, 334] on button "Mark Complete" at bounding box center [630, 332] width 161 height 23
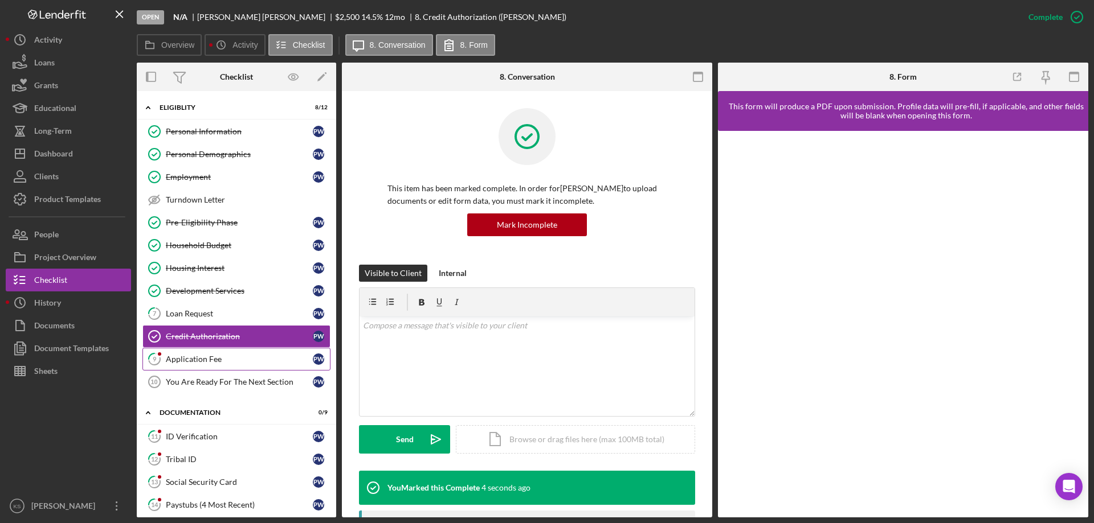
click at [211, 361] on div "Application Fee" at bounding box center [239, 359] width 147 height 9
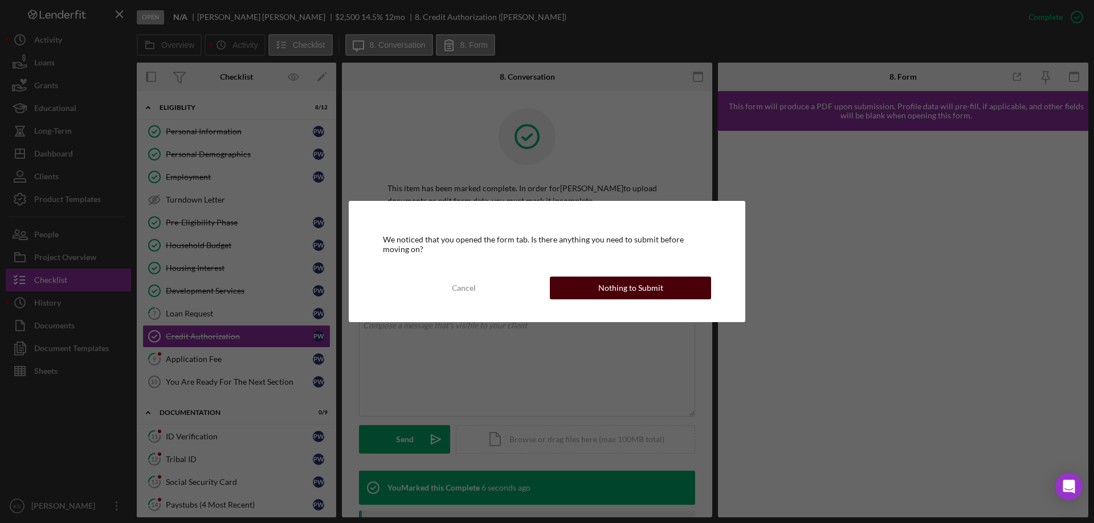
click at [599, 295] on button "Nothing to Submit" at bounding box center [630, 288] width 161 height 23
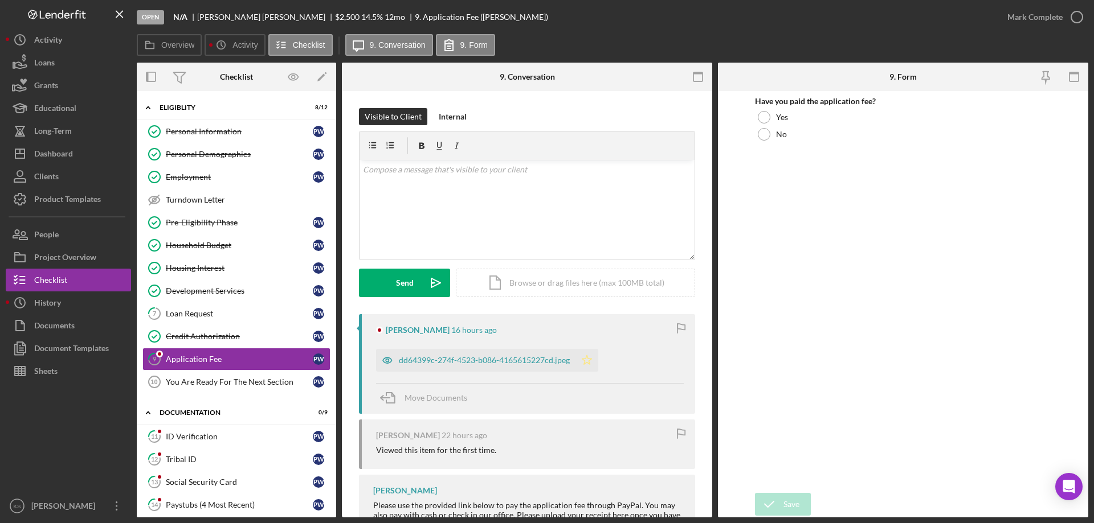
click at [587, 354] on icon "Icon/Star" at bounding box center [586, 360] width 23 height 23
click at [490, 353] on div "dd64399c-274f-4523-b086-4165615227cd.jpeg" at bounding box center [475, 360] width 199 height 23
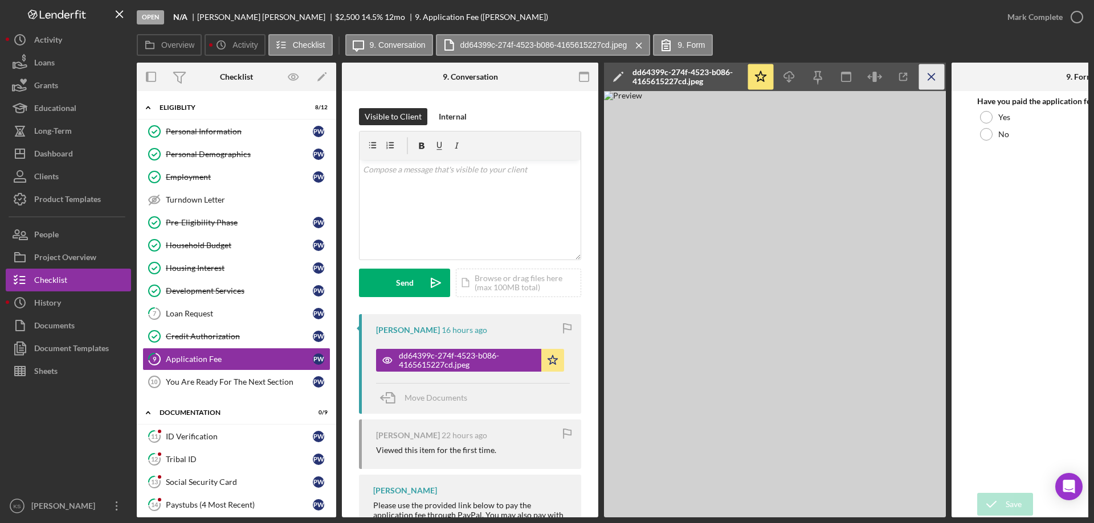
click at [923, 74] on icon "Icon/Menu Close" at bounding box center [932, 77] width 26 height 26
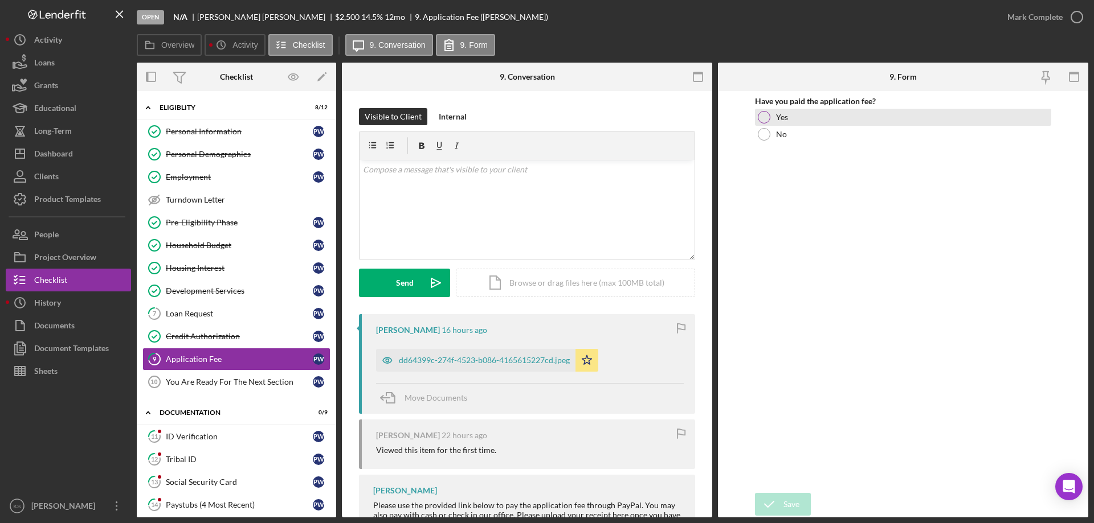
click at [795, 124] on div "Yes" at bounding box center [903, 117] width 296 height 17
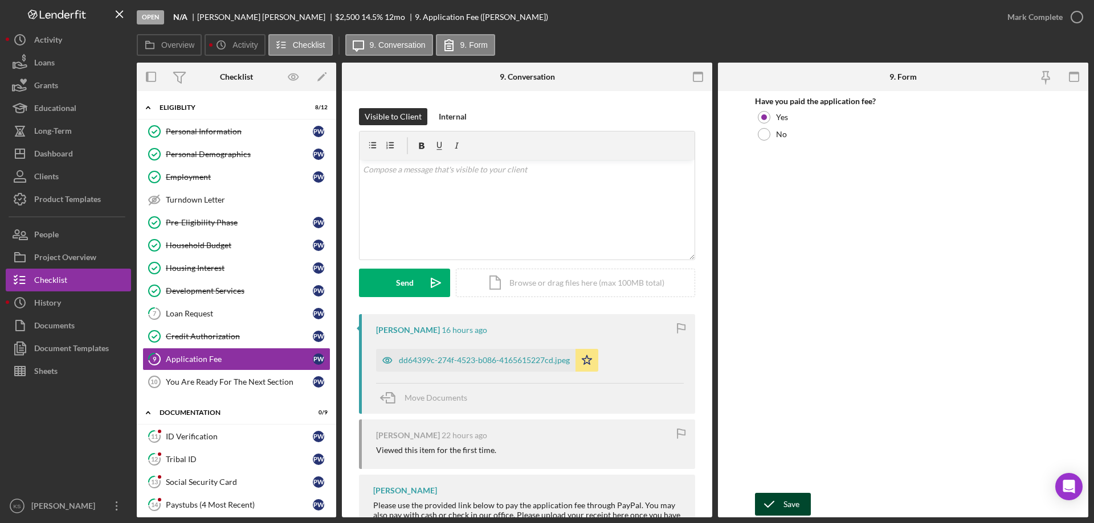
click at [769, 501] on icon "submit" at bounding box center [769, 504] width 28 height 28
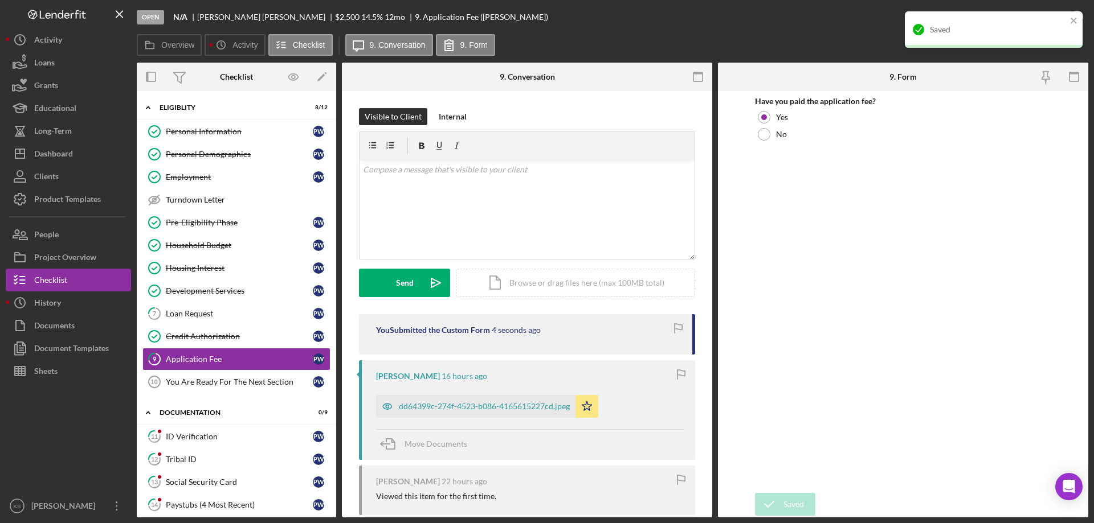
click at [1064, 23] on div "Saved" at bounding box center [989, 30] width 161 height 18
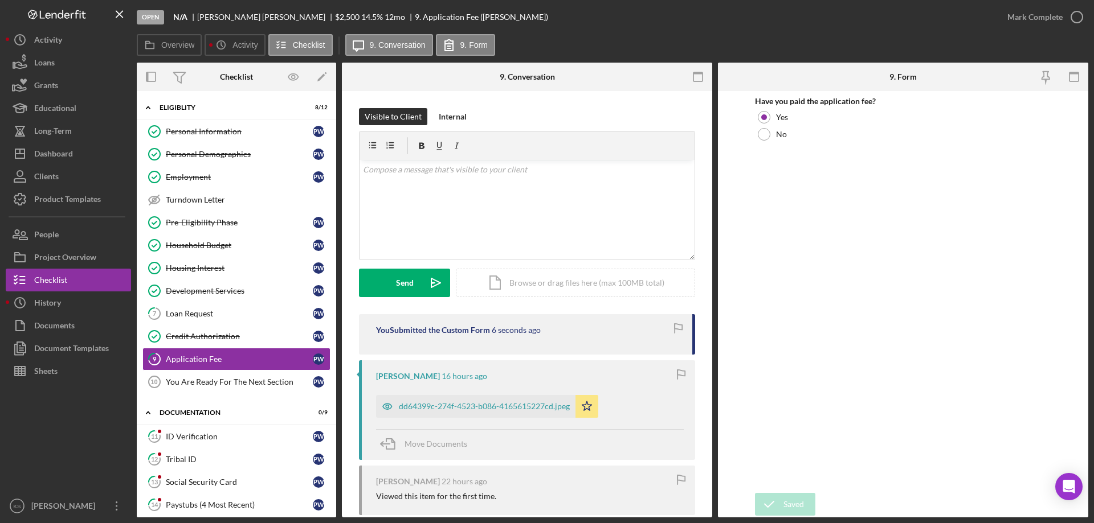
click at [1042, 17] on div "Mark Complete" at bounding box center [1034, 17] width 55 height 23
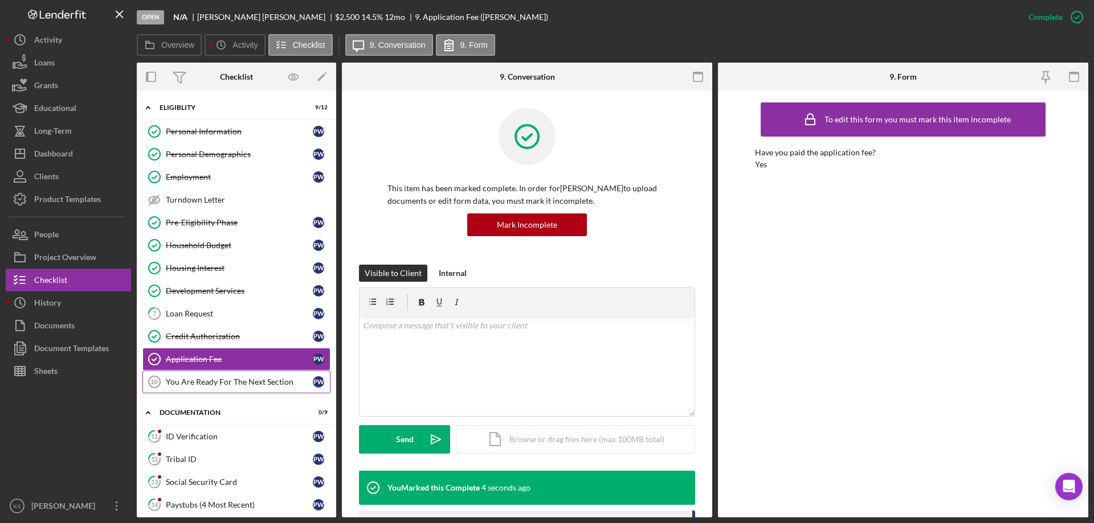
click at [230, 387] on link "You Are Ready For The Next Section 10 You Are Ready For The Next Section P W" at bounding box center [236, 382] width 188 height 23
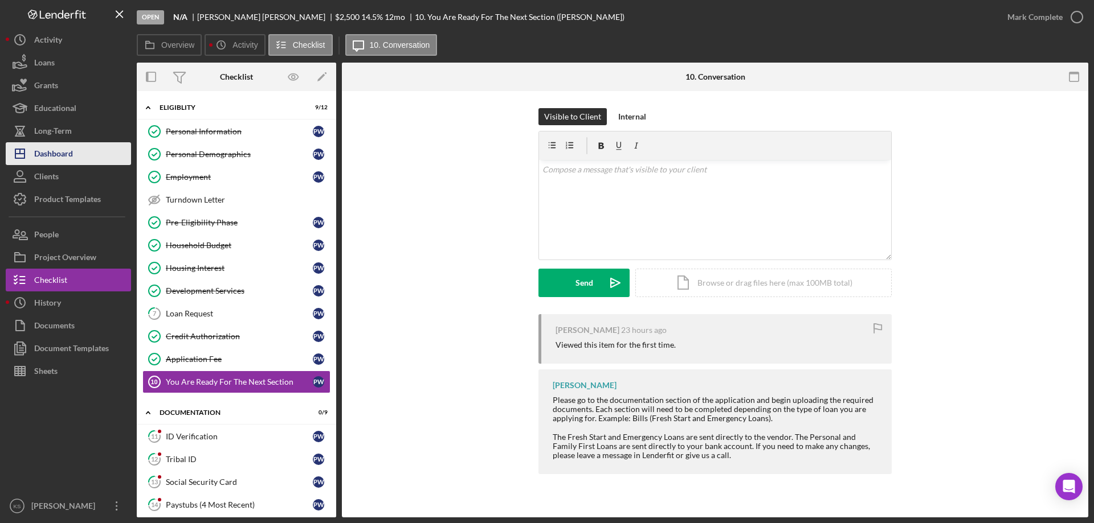
click at [70, 156] on div "Dashboard" at bounding box center [53, 155] width 39 height 26
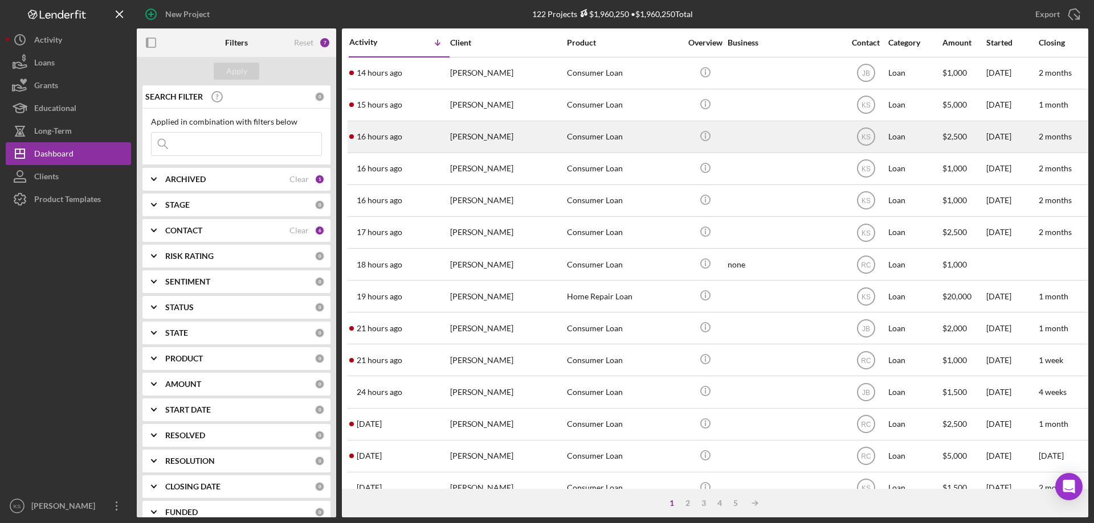
click at [491, 144] on div "[PERSON_NAME]" at bounding box center [507, 137] width 114 height 30
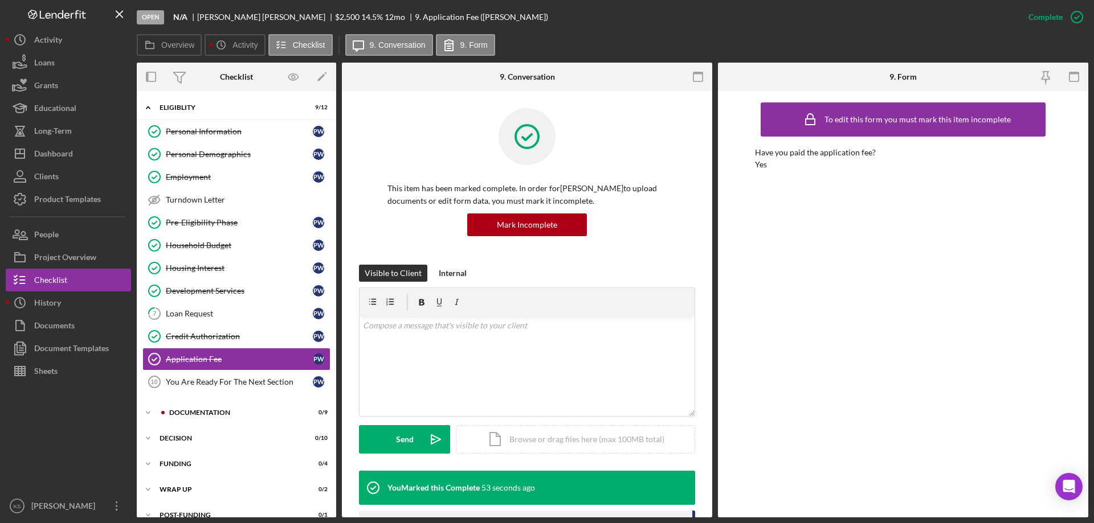
scroll to position [14, 0]
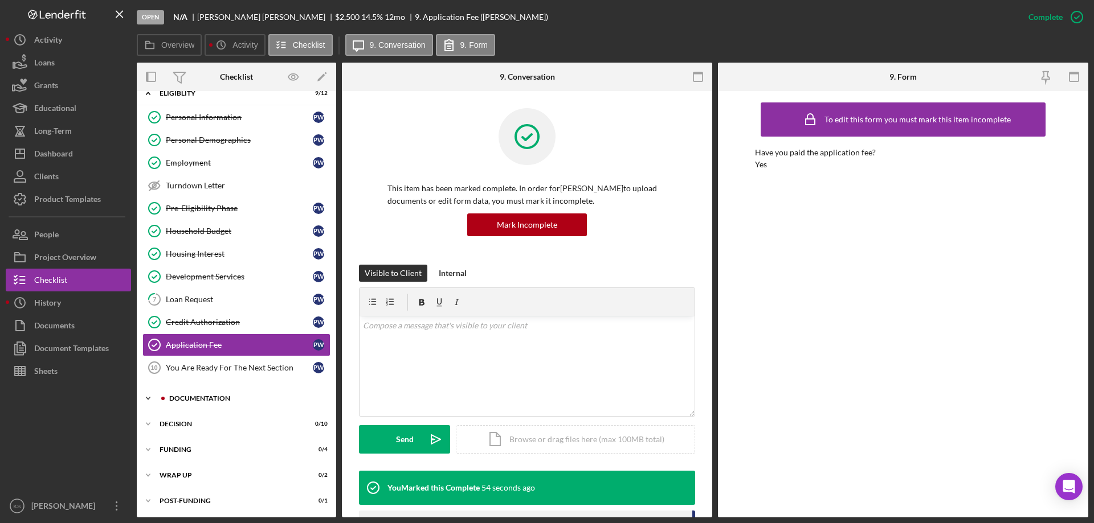
click at [268, 389] on div "Icon/Expander Documentation 0 / 9" at bounding box center [236, 398] width 199 height 23
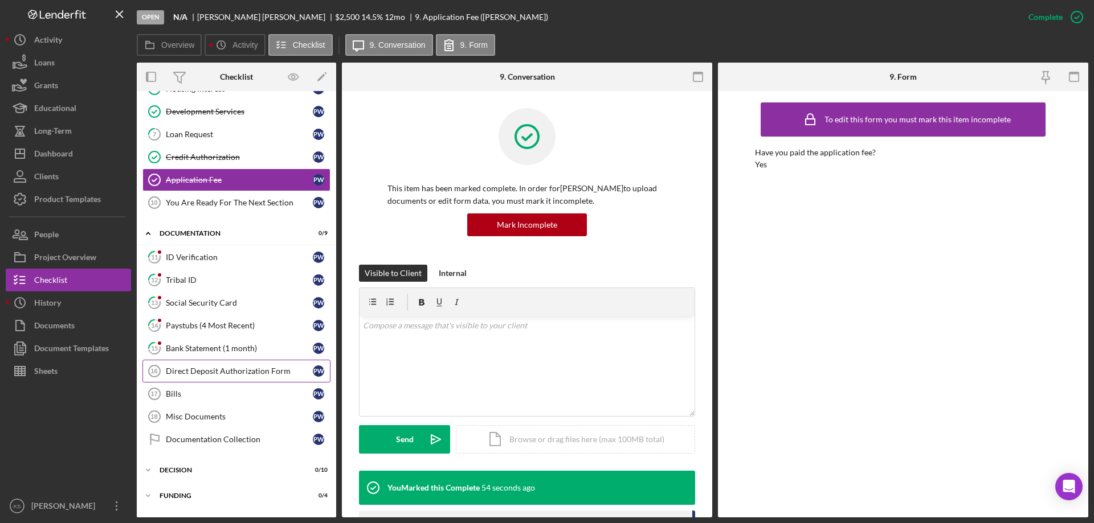
scroll to position [185, 0]
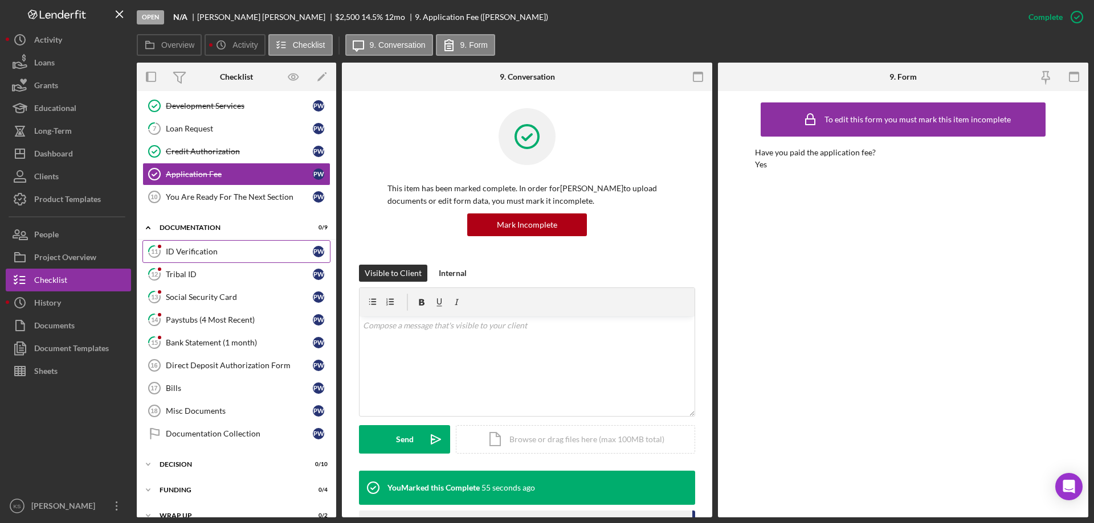
click at [186, 245] on link "11 ID Verification P W" at bounding box center [236, 251] width 188 height 23
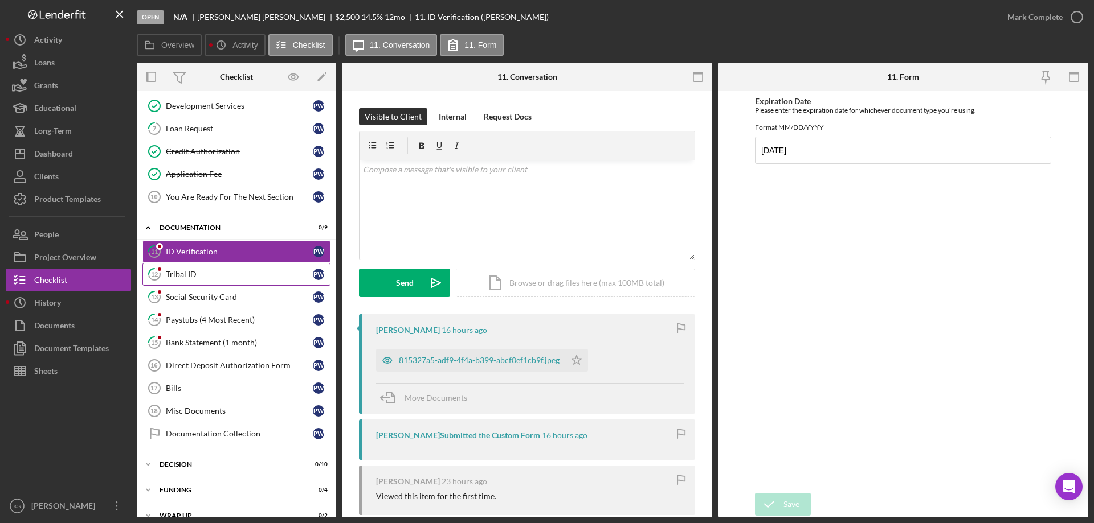
click at [182, 276] on div "Tribal ID" at bounding box center [239, 274] width 147 height 9
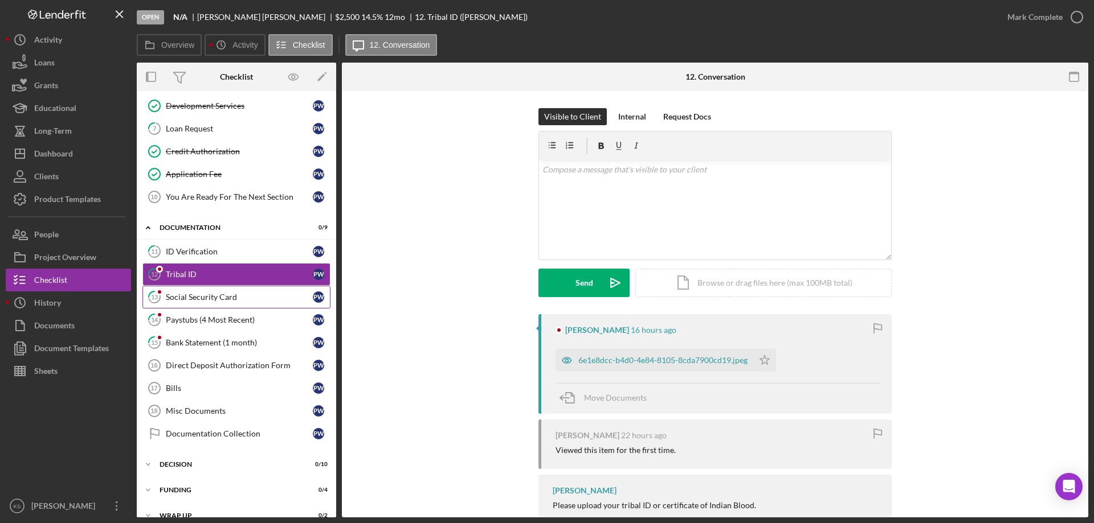
click at [183, 300] on div "Social Security Card" at bounding box center [239, 297] width 147 height 9
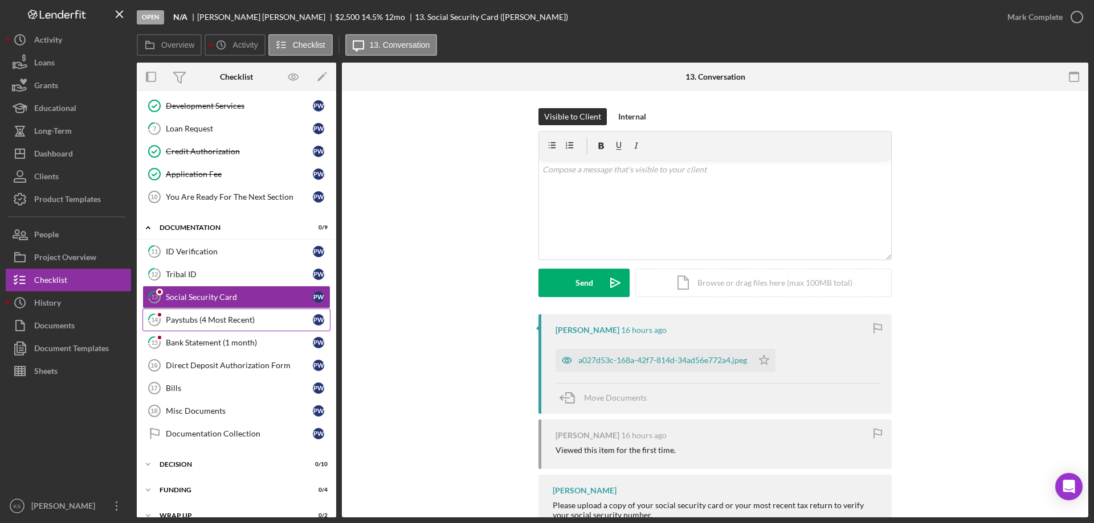
click at [183, 321] on div "Paystubs (4 Most Recent)" at bounding box center [239, 320] width 147 height 9
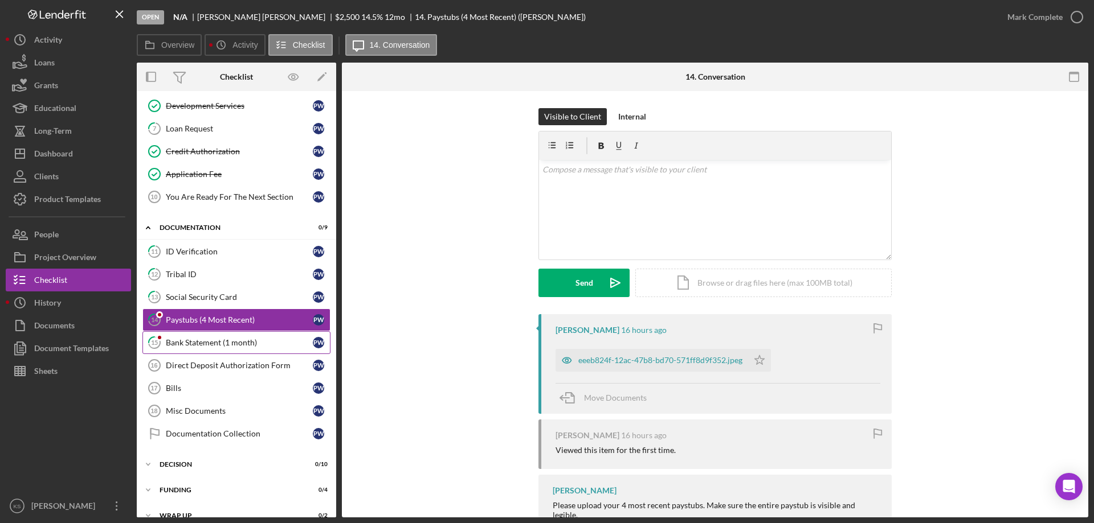
click at [185, 343] on div "Bank Statement (1 month)" at bounding box center [239, 342] width 147 height 9
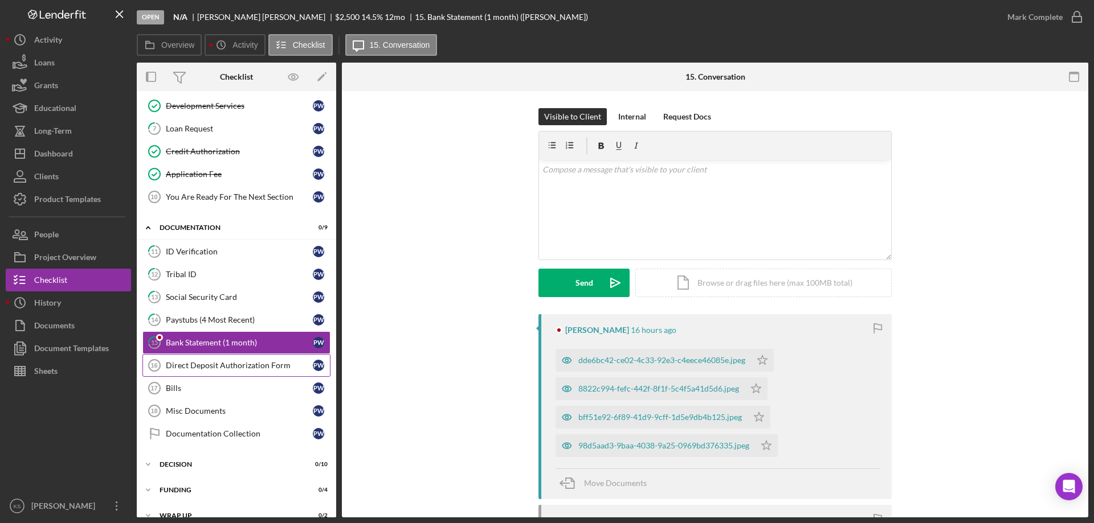
click at [185, 363] on div "Direct Deposit Authorization Form" at bounding box center [239, 365] width 147 height 9
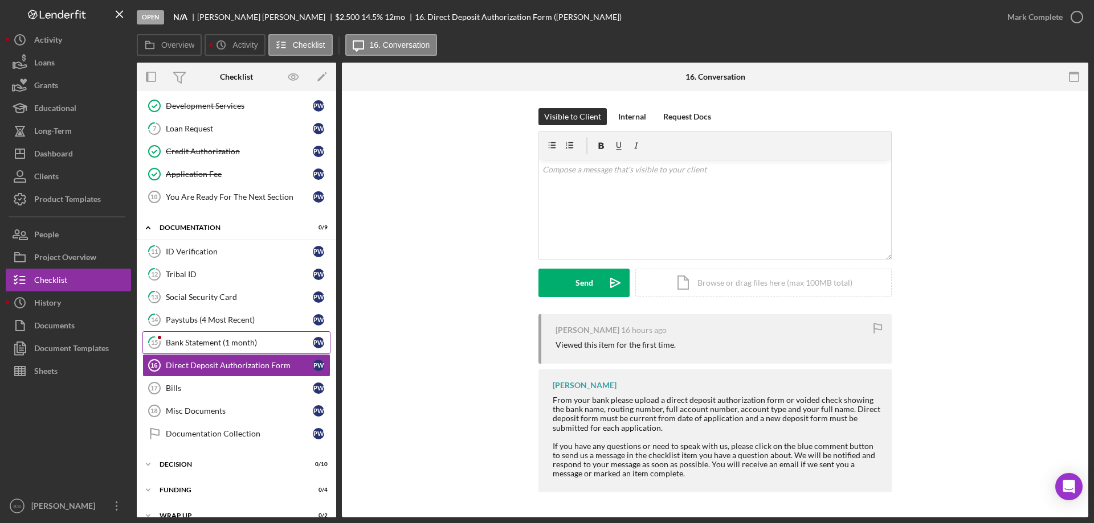
click at [211, 345] on div "Bank Statement (1 month)" at bounding box center [239, 342] width 147 height 9
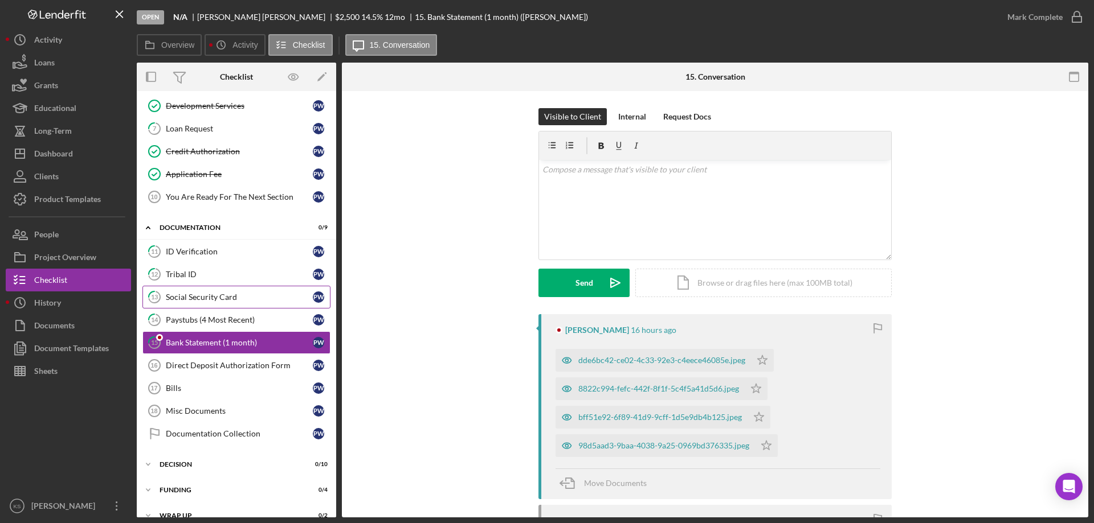
click at [219, 294] on div "Social Security Card" at bounding box center [239, 297] width 147 height 9
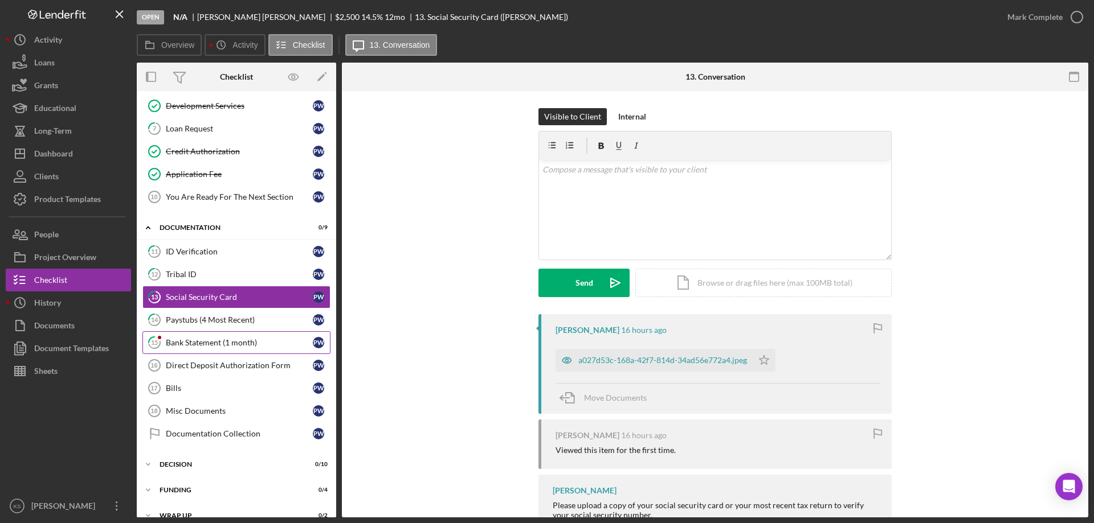
click at [204, 340] on div "Bank Statement (1 month)" at bounding box center [239, 342] width 147 height 9
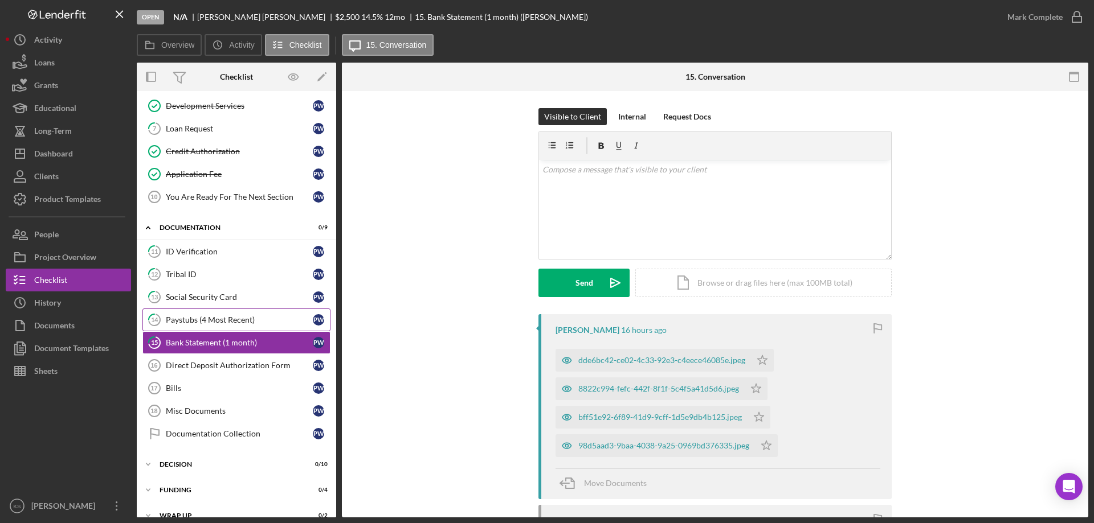
click at [233, 309] on link "14 Paystubs (4 Most Recent) P W" at bounding box center [236, 320] width 188 height 23
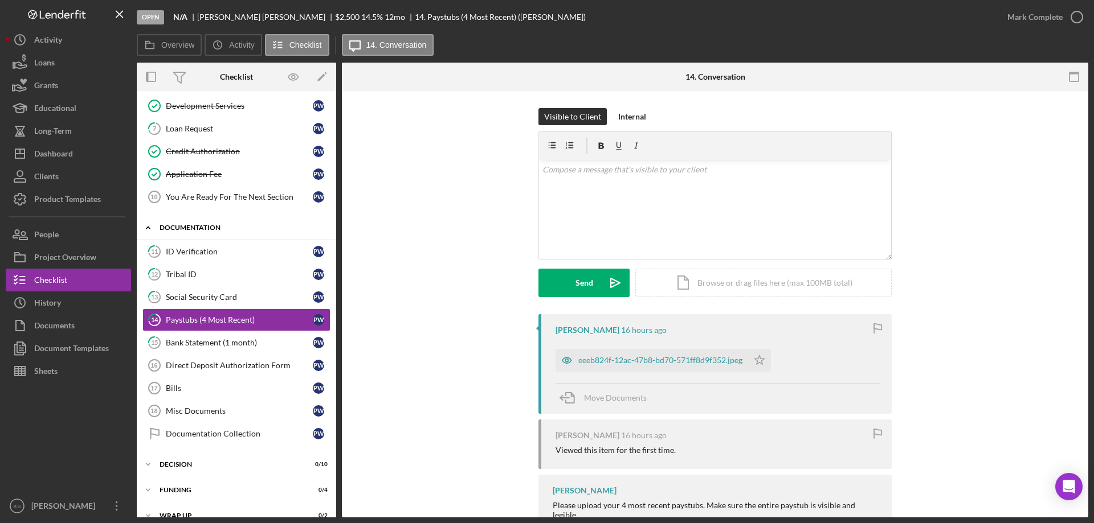
click at [177, 224] on div "Documentation" at bounding box center [240, 227] width 162 height 7
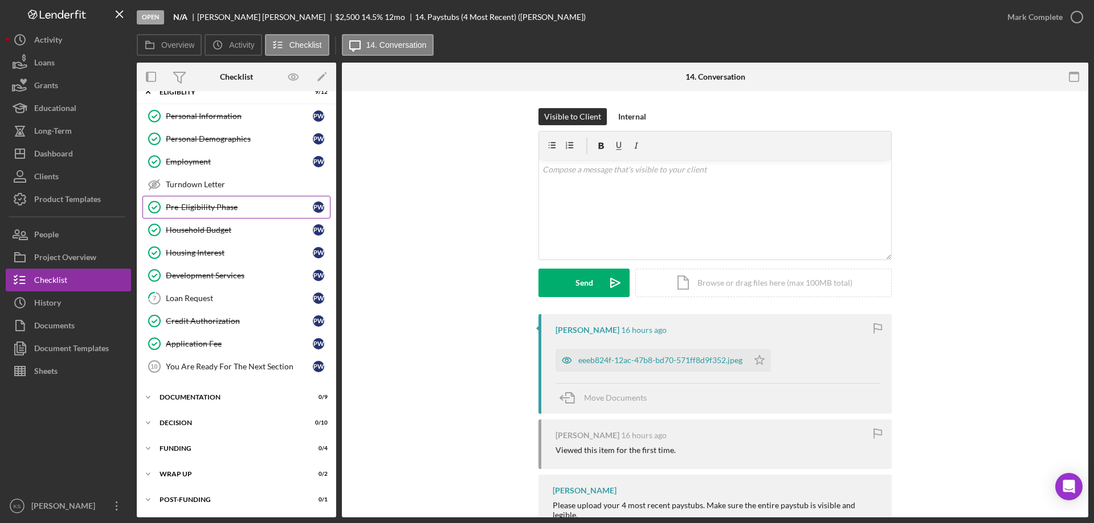
scroll to position [15, 0]
click at [69, 157] on div "Dashboard" at bounding box center [53, 155] width 39 height 26
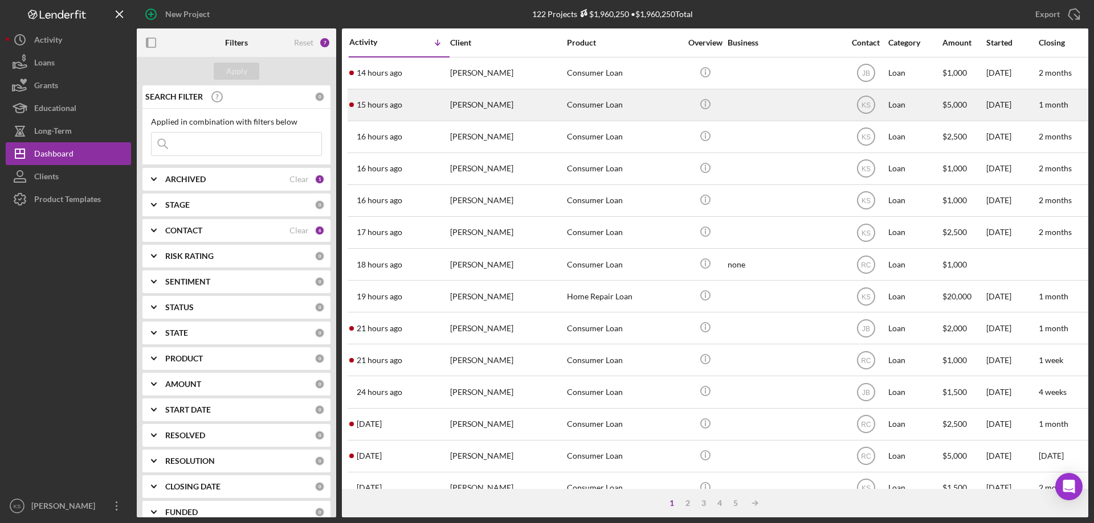
click at [504, 113] on div "[PERSON_NAME]" at bounding box center [507, 105] width 114 height 30
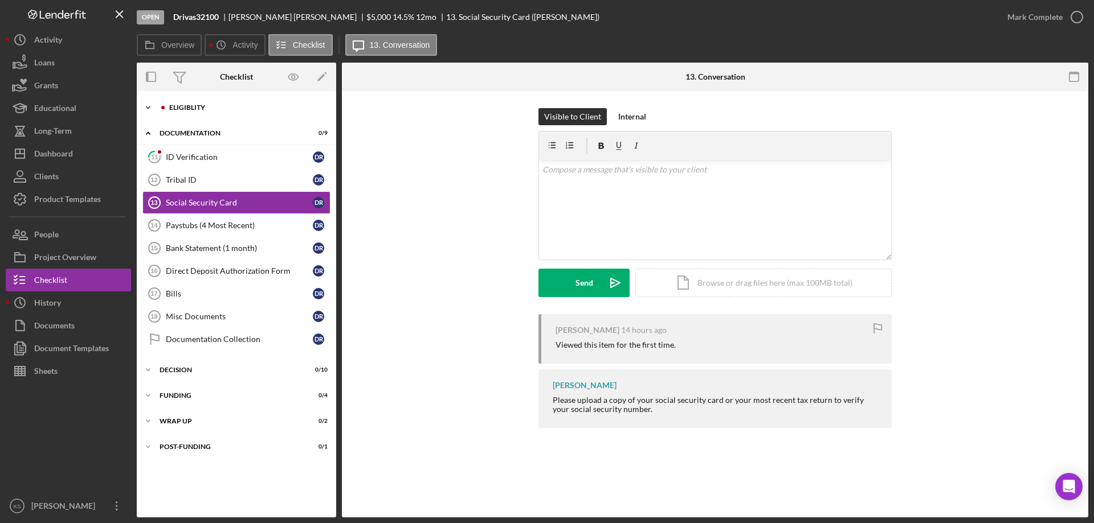
click at [195, 111] on div "Eligiblity" at bounding box center [245, 107] width 153 height 7
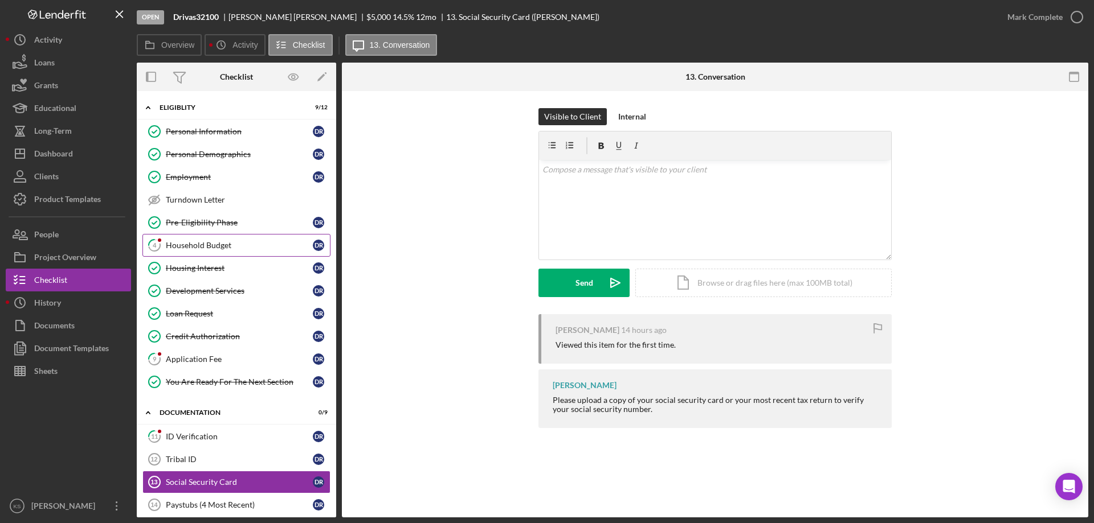
click at [212, 243] on div "Household Budget" at bounding box center [239, 245] width 147 height 9
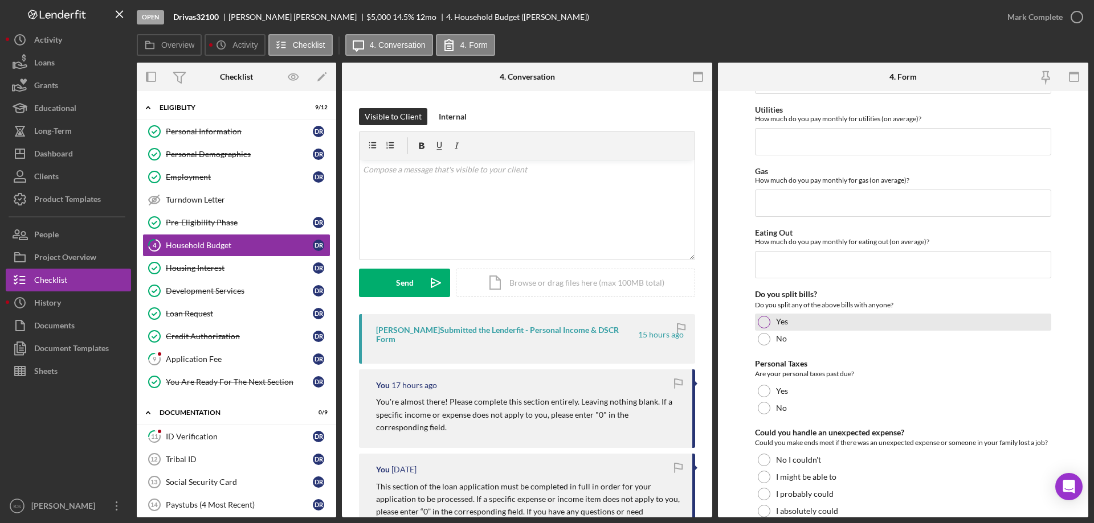
scroll to position [739, 0]
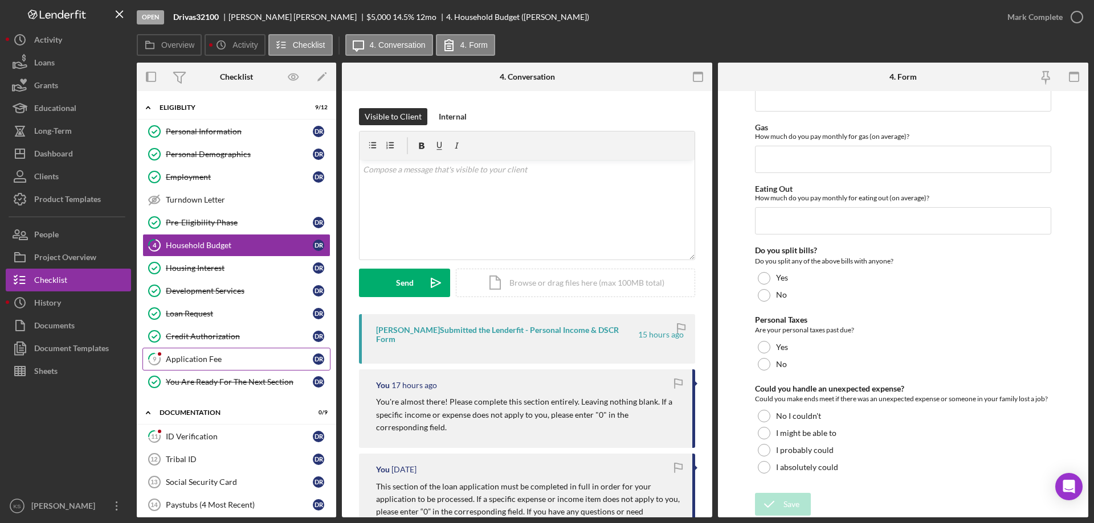
click at [230, 351] on link "9 Application Fee d R" at bounding box center [236, 359] width 188 height 23
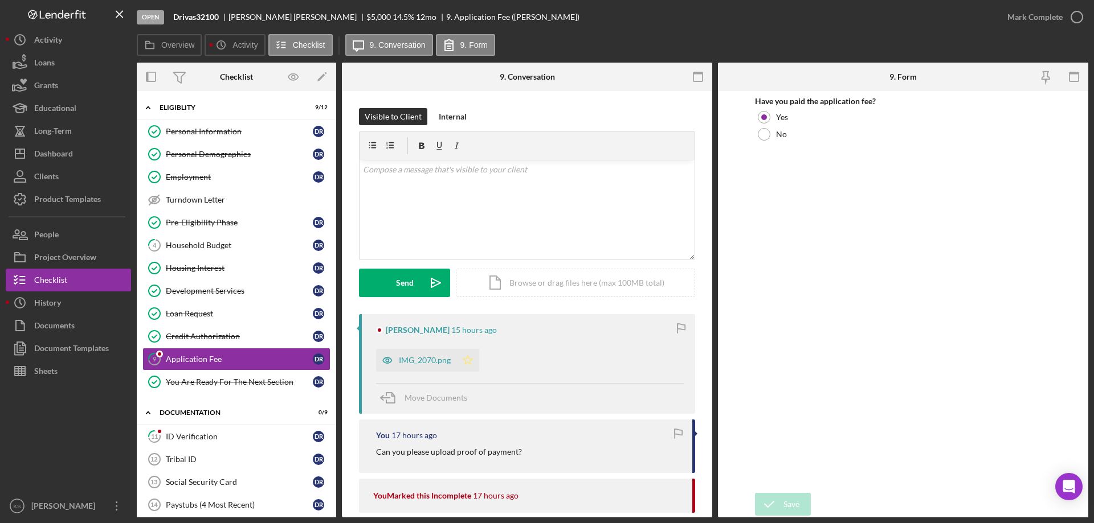
click at [465, 359] on polygon "button" at bounding box center [468, 359] width 10 height 9
click at [1023, 23] on div "Mark Complete" at bounding box center [1034, 17] width 55 height 23
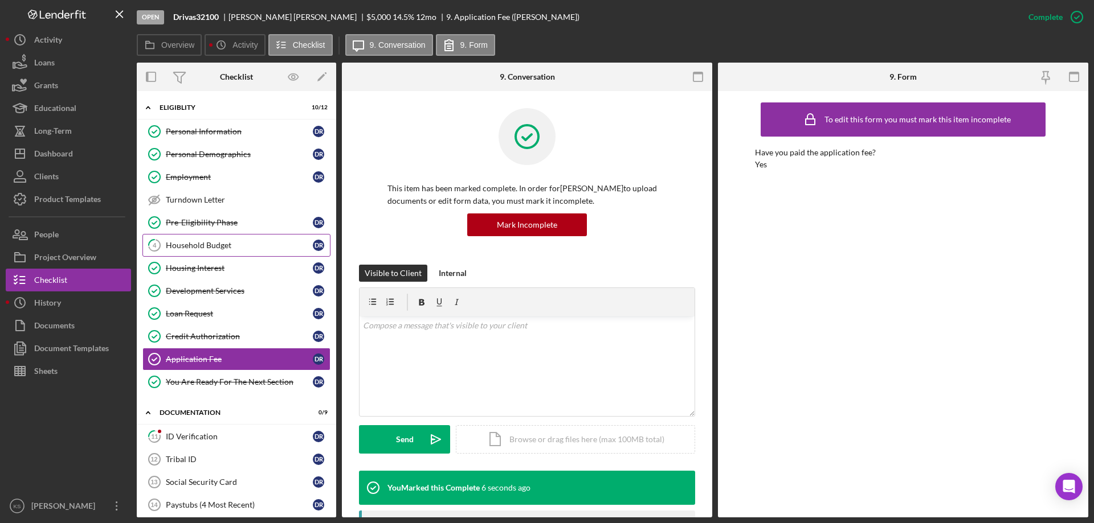
click at [204, 241] on div "Household Budget" at bounding box center [239, 245] width 147 height 9
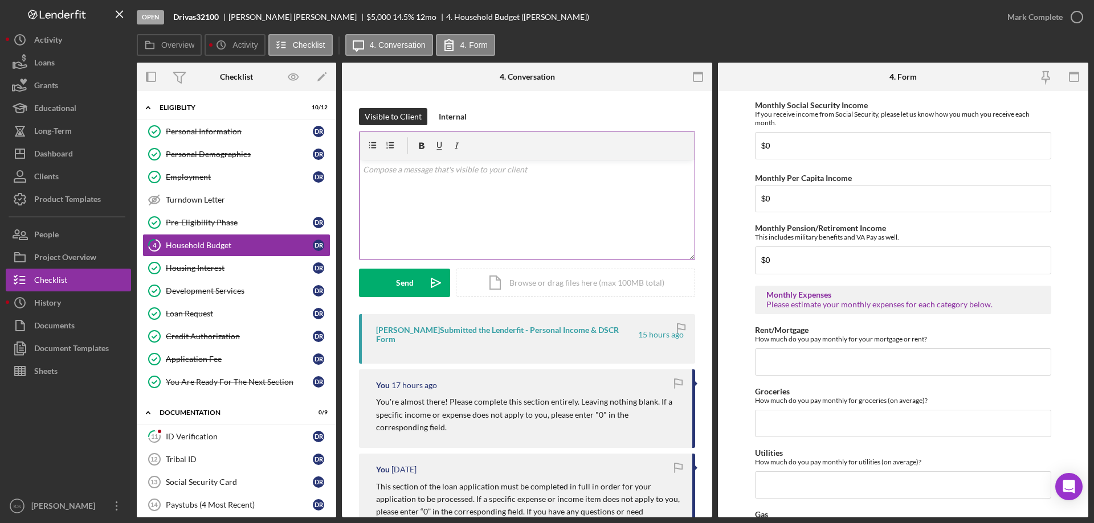
click at [474, 187] on div "v Color teal Color pink Remove color Add row above Add row below Add column bef…" at bounding box center [526, 210] width 335 height 100
click at [508, 175] on p "Once the monthly expenses section is complete you are ready to proceed to the n…" at bounding box center [527, 176] width 329 height 26
click at [510, 171] on p "Once the monthly expenses section is complete you are ready to proceed to the n…" at bounding box center [527, 176] width 329 height 26
click at [0, 0] on span "complete" at bounding box center [0, 0] width 0 height 0
click at [500, 202] on div "v Color teal Color pink Remove color Add row above Add row below Add column bef…" at bounding box center [526, 210] width 335 height 100
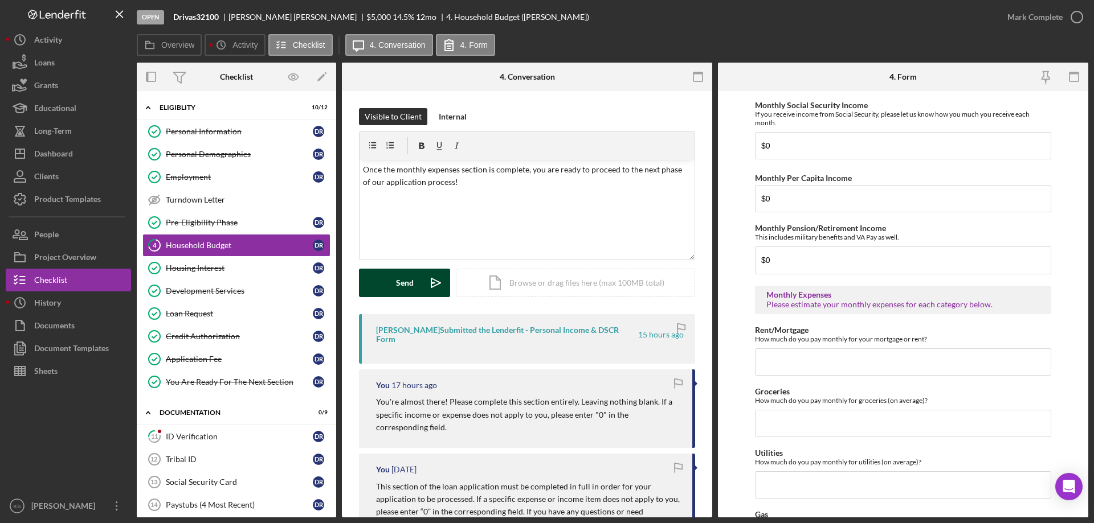
click at [391, 291] on button "Send Icon/icon-invite-send" at bounding box center [404, 283] width 91 height 28
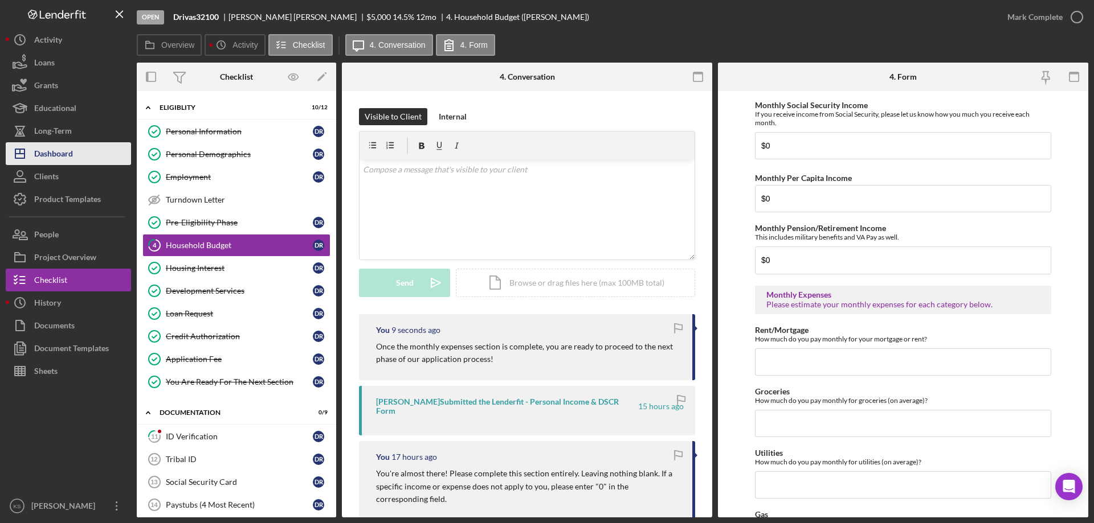
click at [73, 154] on div "Dashboard" at bounding box center [53, 155] width 39 height 26
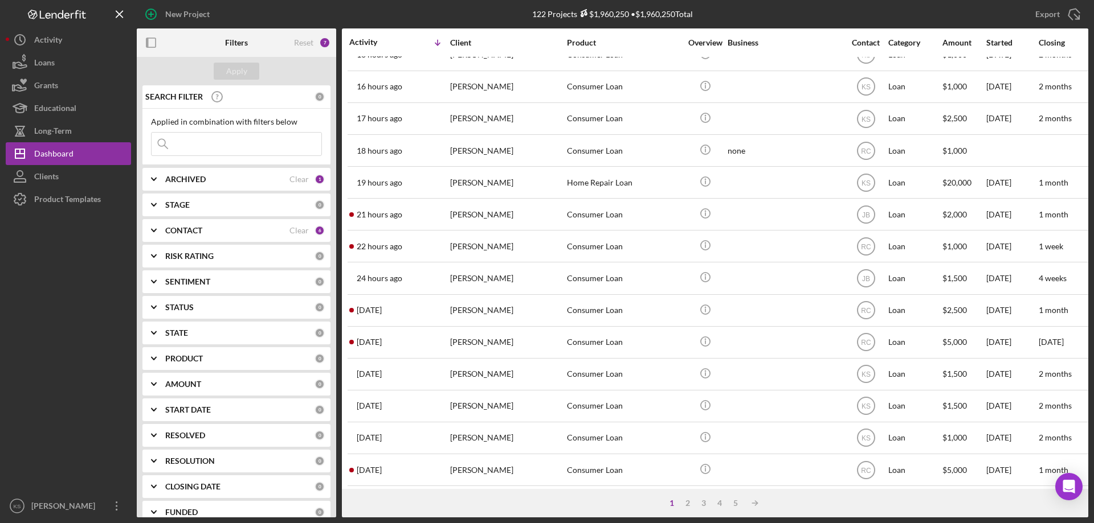
scroll to position [57, 0]
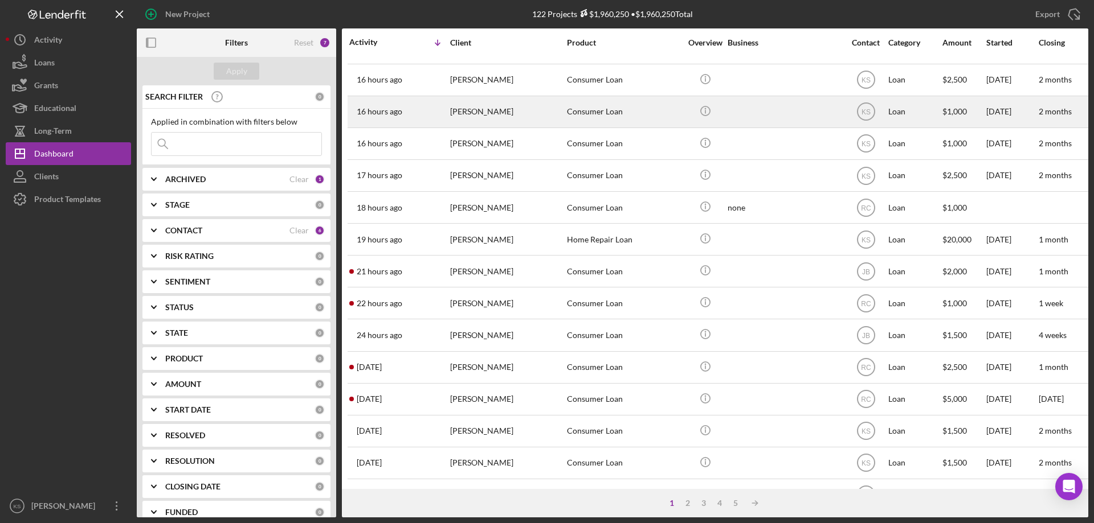
click at [479, 108] on div "[PERSON_NAME]" at bounding box center [507, 112] width 114 height 30
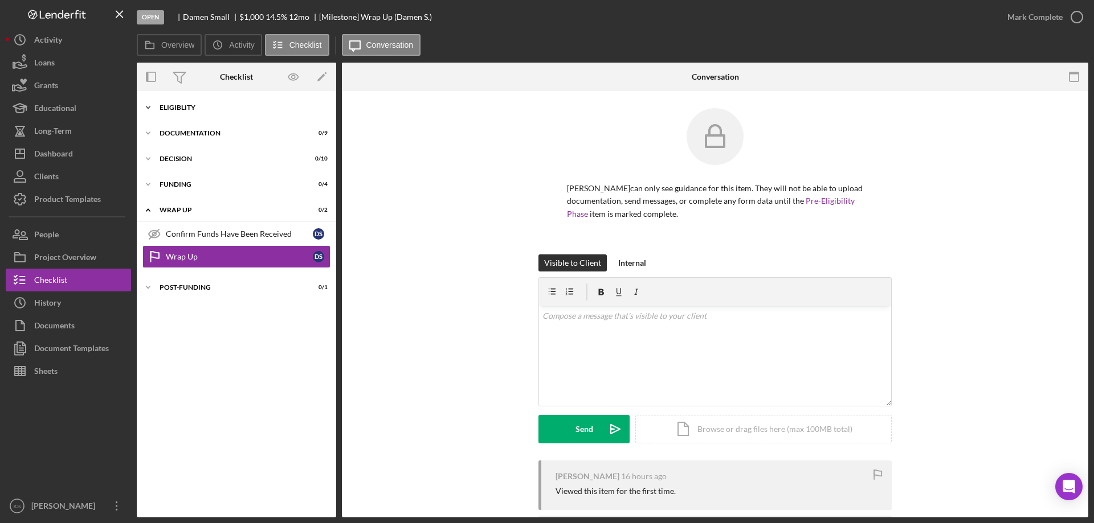
click at [178, 98] on div "Icon/Expander Eligiblity 0 / 12" at bounding box center [236, 107] width 199 height 23
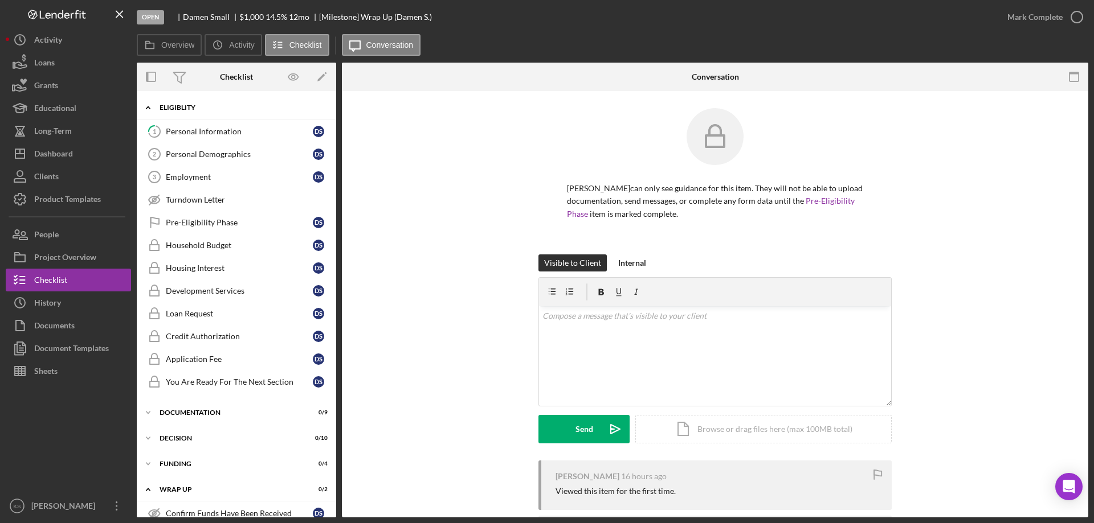
click at [178, 98] on div "Icon/Expander Eligiblity 0 / 12" at bounding box center [236, 107] width 199 height 23
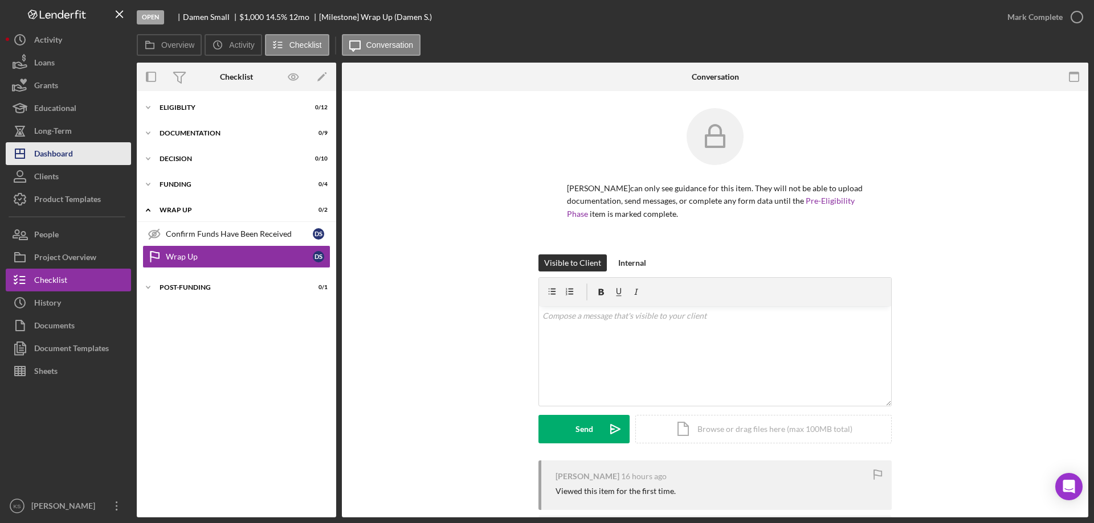
click at [72, 150] on div "Dashboard" at bounding box center [53, 155] width 39 height 26
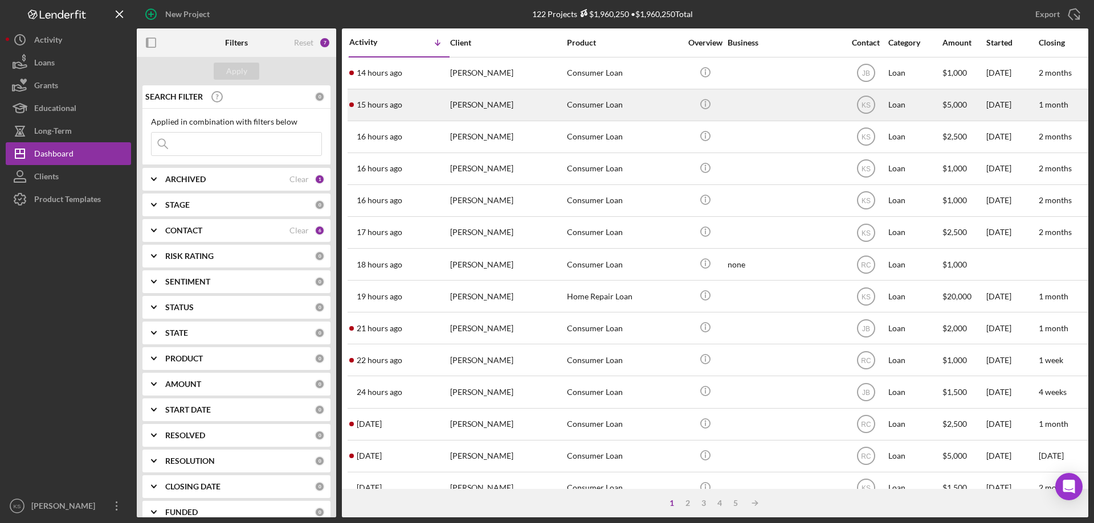
click at [530, 116] on div "[PERSON_NAME]" at bounding box center [507, 105] width 114 height 30
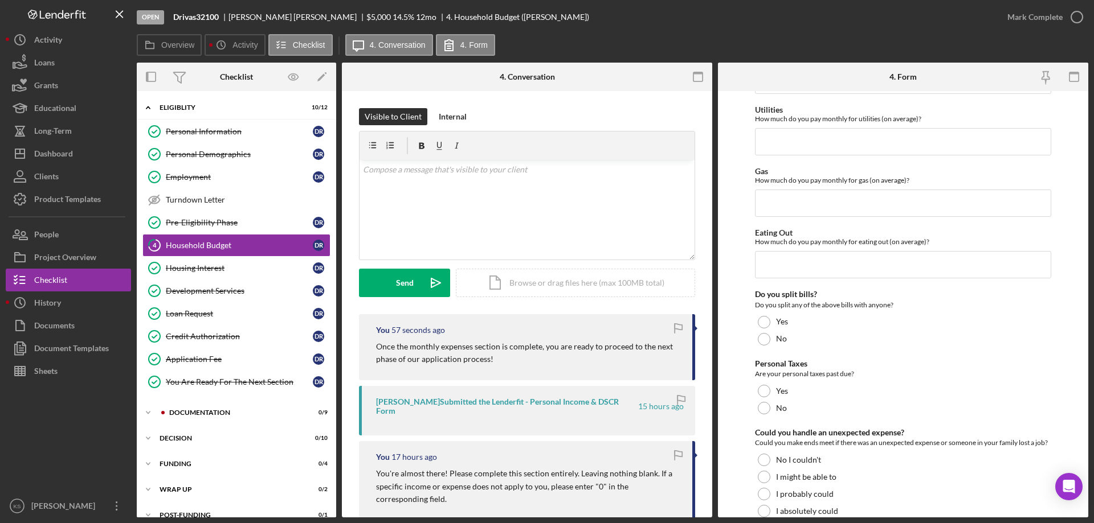
scroll to position [739, 0]
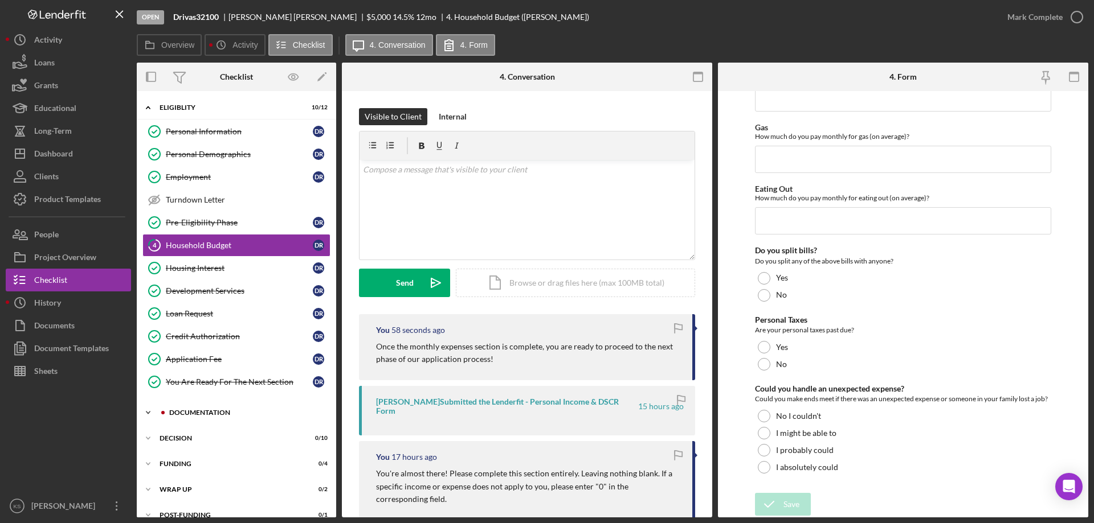
click at [220, 411] on div "Documentation" at bounding box center [245, 413] width 153 height 7
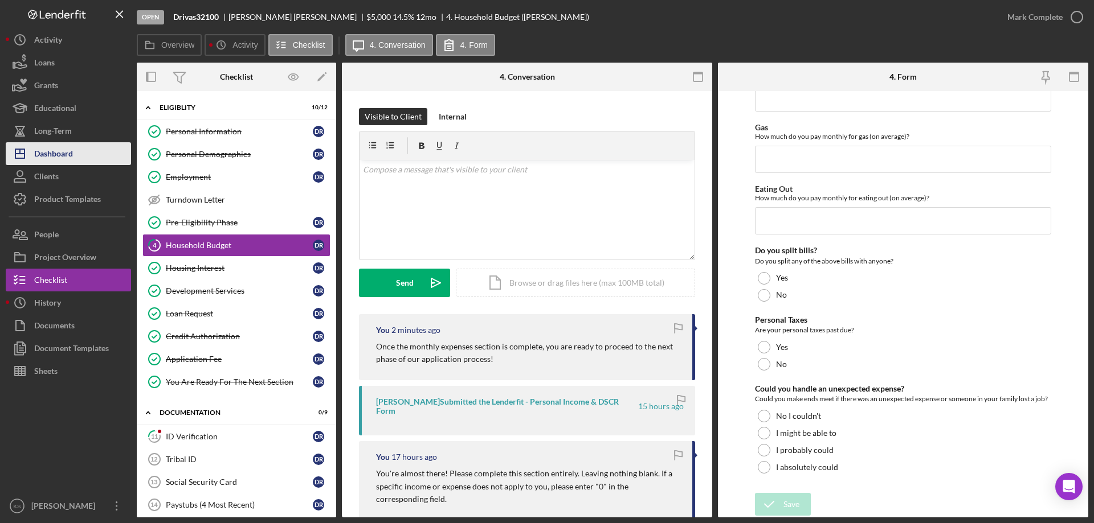
click at [85, 156] on button "Icon/Dashboard Dashboard" at bounding box center [68, 153] width 125 height 23
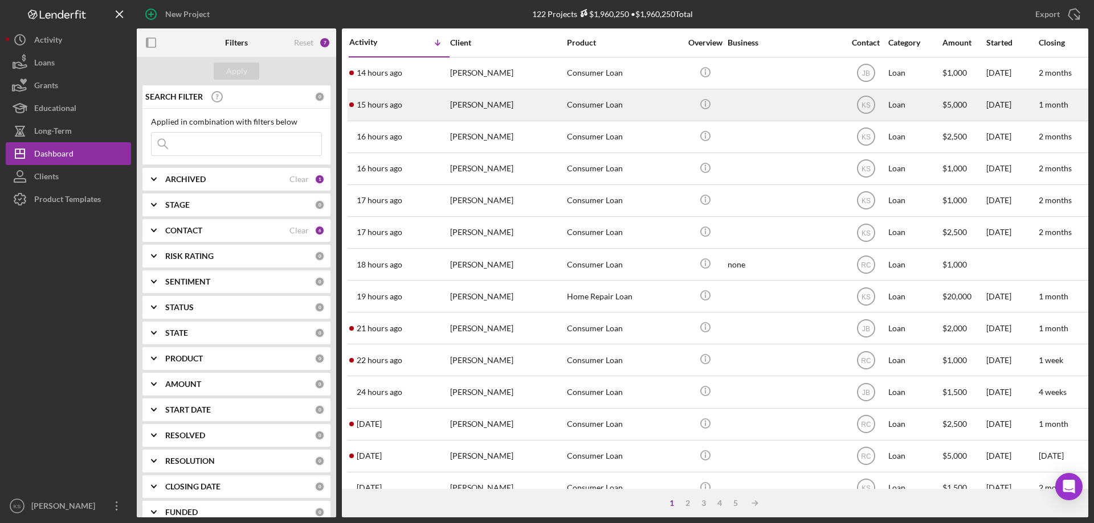
click at [445, 112] on div "15 hours ago [PERSON_NAME]" at bounding box center [399, 105] width 100 height 30
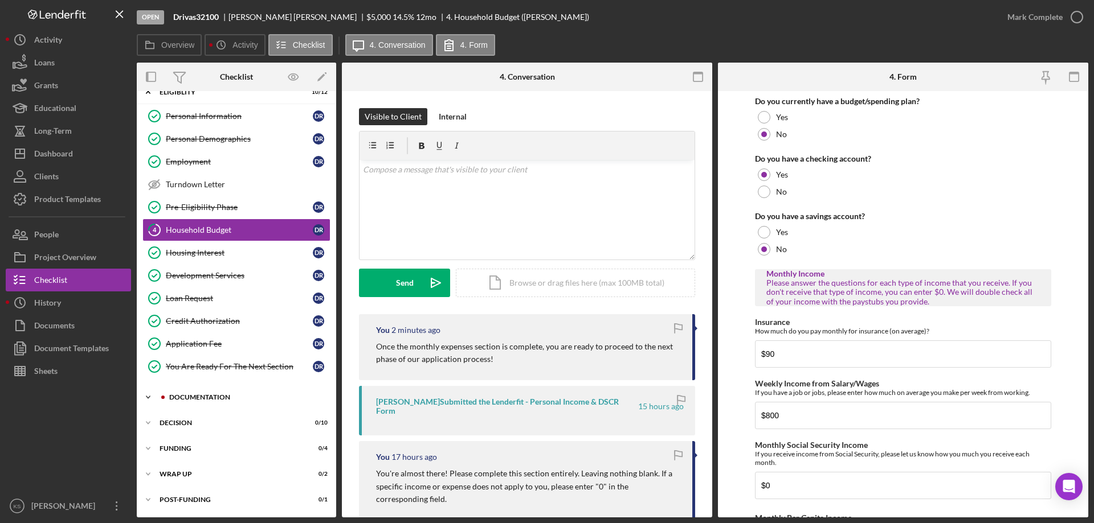
click at [201, 390] on div "Icon/Expander Documentation 0 / 9" at bounding box center [236, 397] width 199 height 23
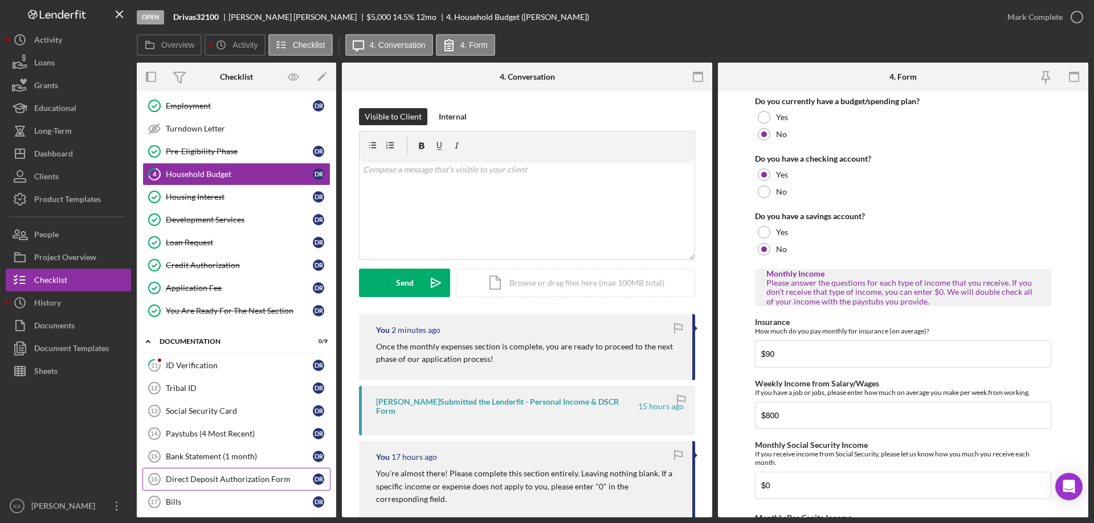
scroll to position [186, 0]
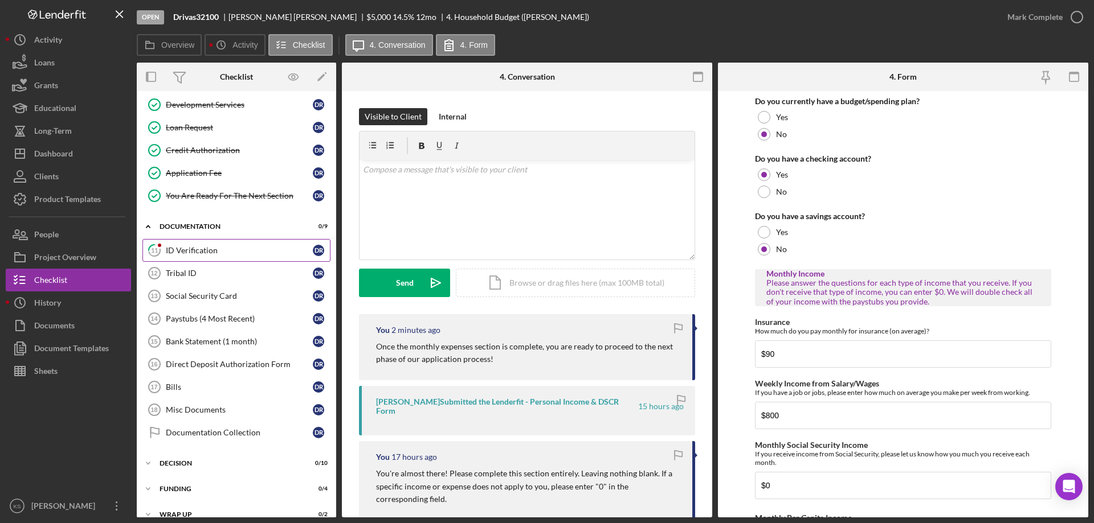
click at [200, 243] on link "11 ID Verification d R" at bounding box center [236, 250] width 188 height 23
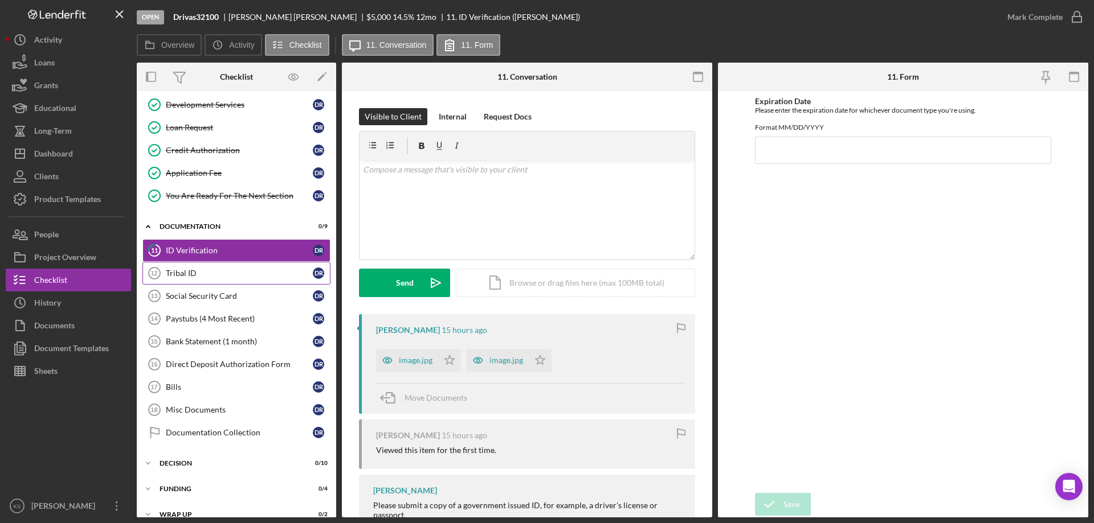
click at [194, 272] on div "Tribal ID" at bounding box center [239, 273] width 147 height 9
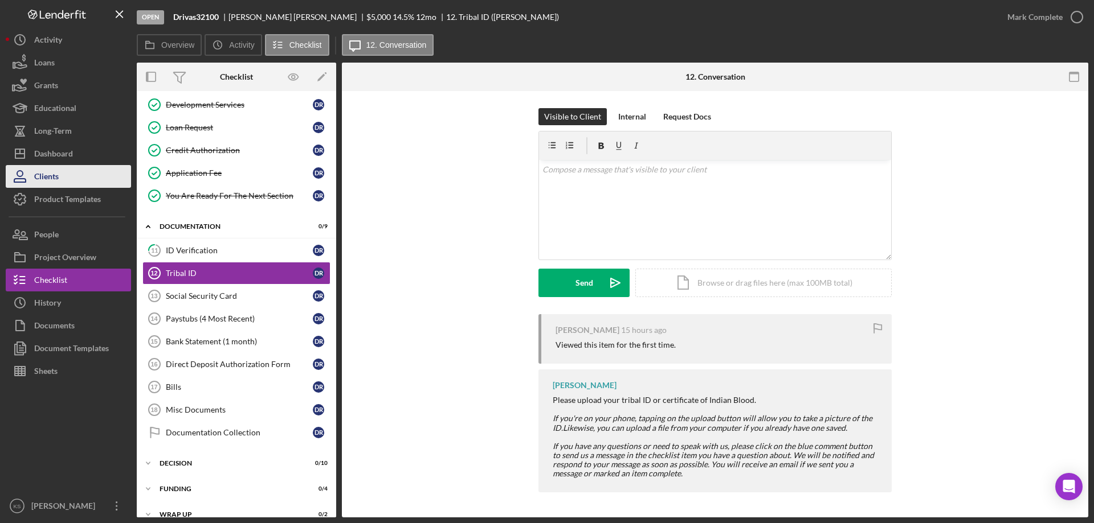
click at [51, 173] on div "Clients" at bounding box center [46, 178] width 24 height 26
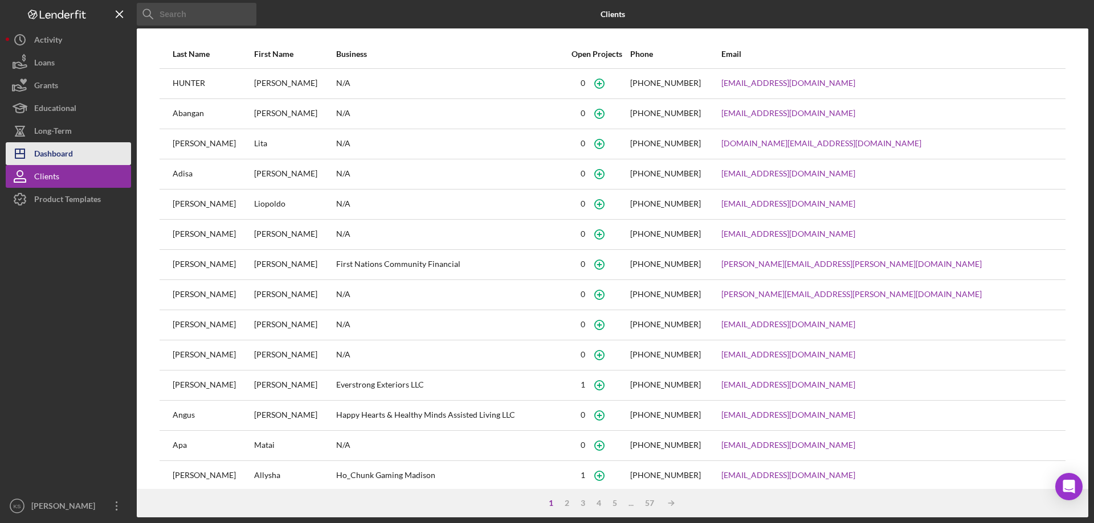
click at [60, 158] on div "Dashboard" at bounding box center [53, 155] width 39 height 26
